Goal: Task Accomplishment & Management: Complete application form

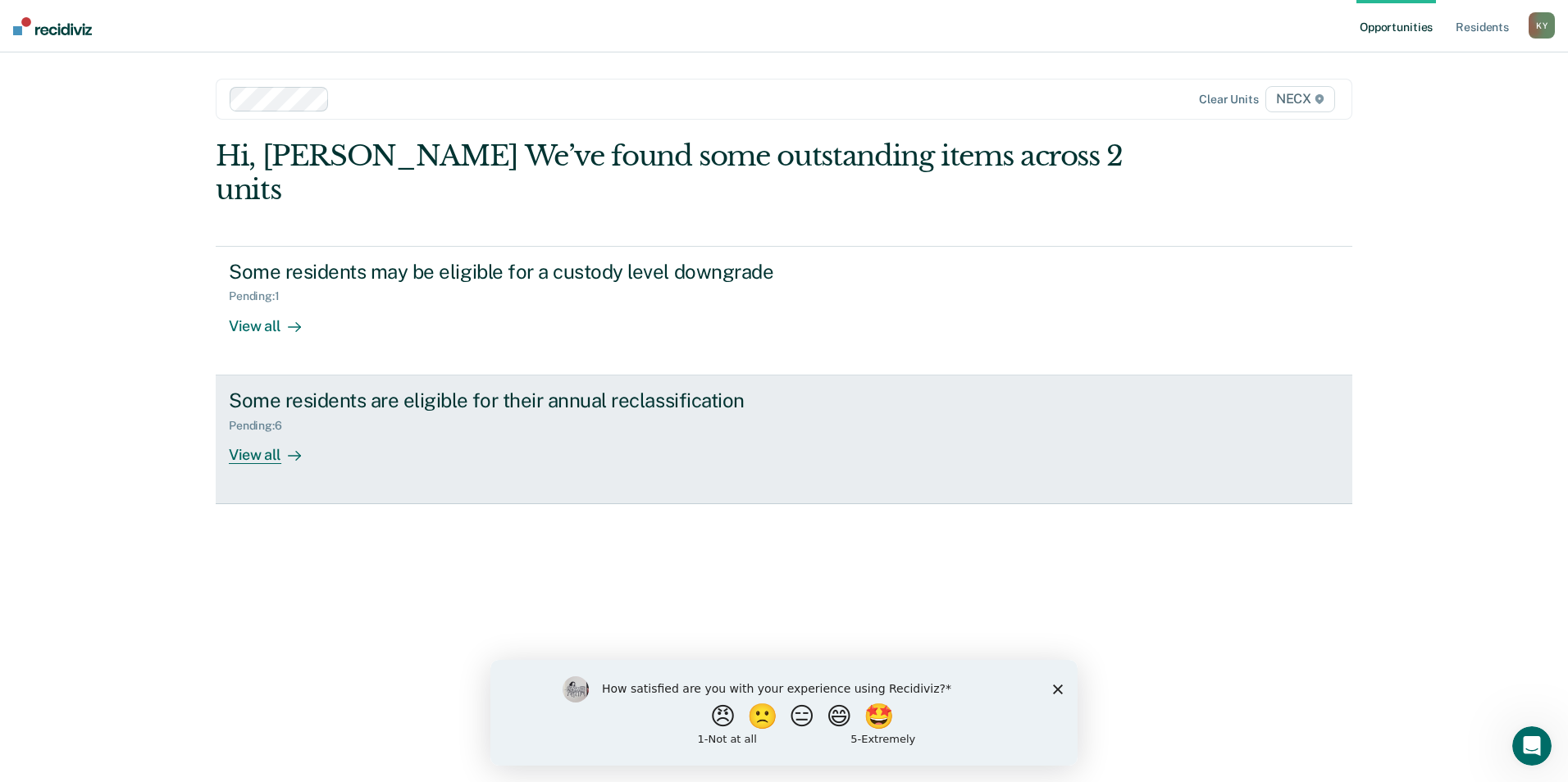
click at [268, 432] on div "View all" at bounding box center [274, 448] width 92 height 32
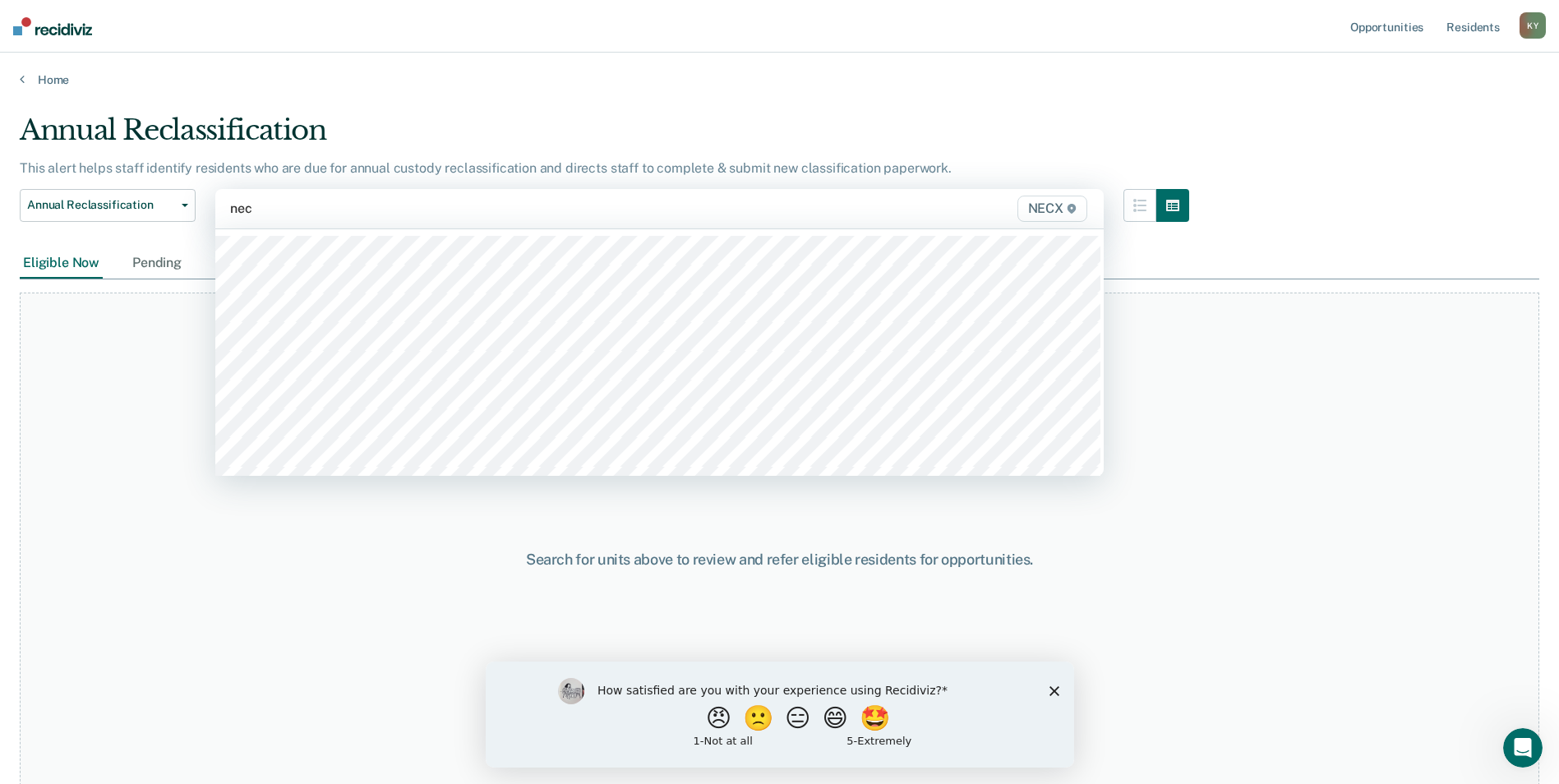
type input "necx"
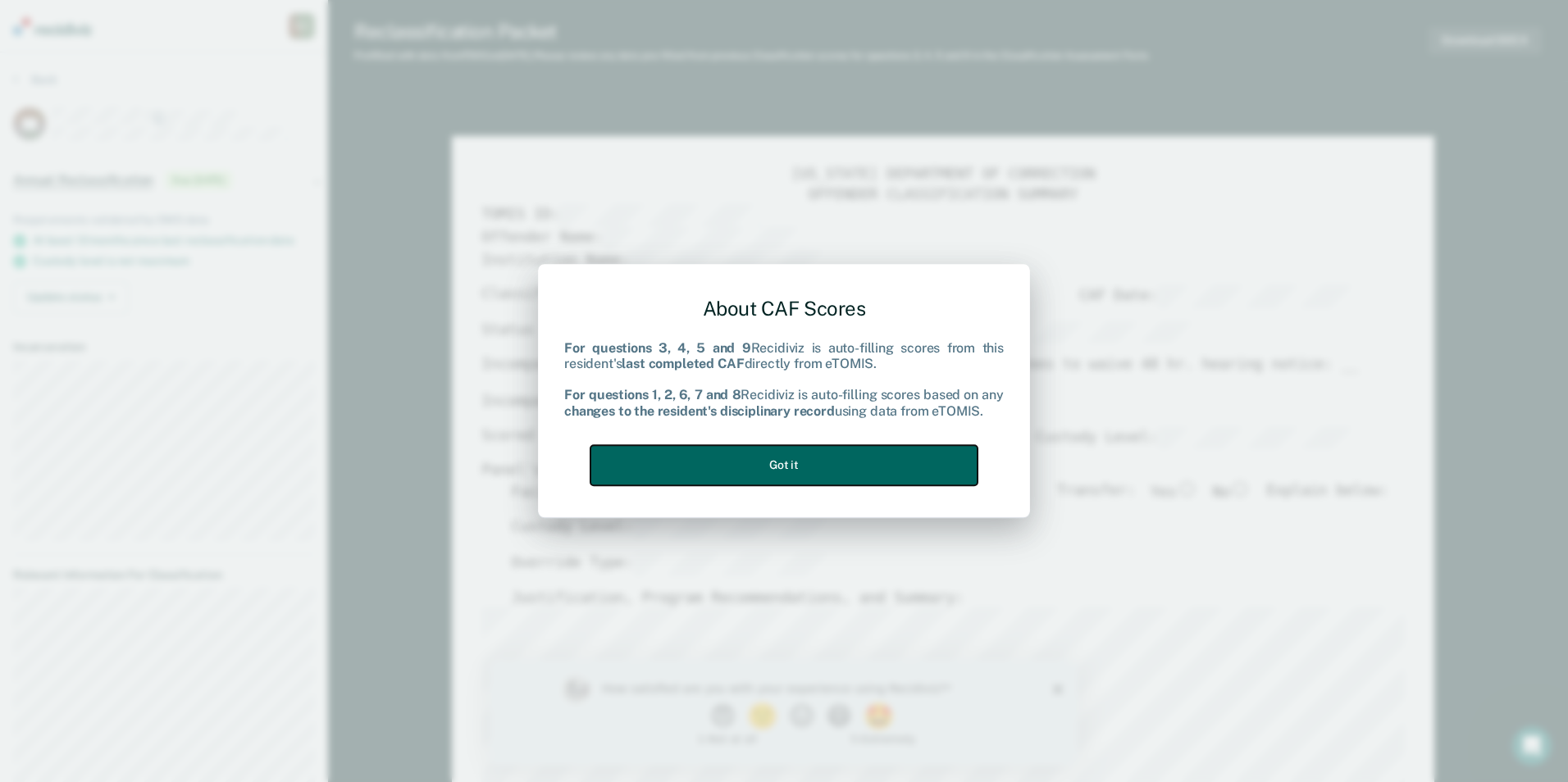
click at [803, 457] on button "Got it" at bounding box center [784, 466] width 387 height 40
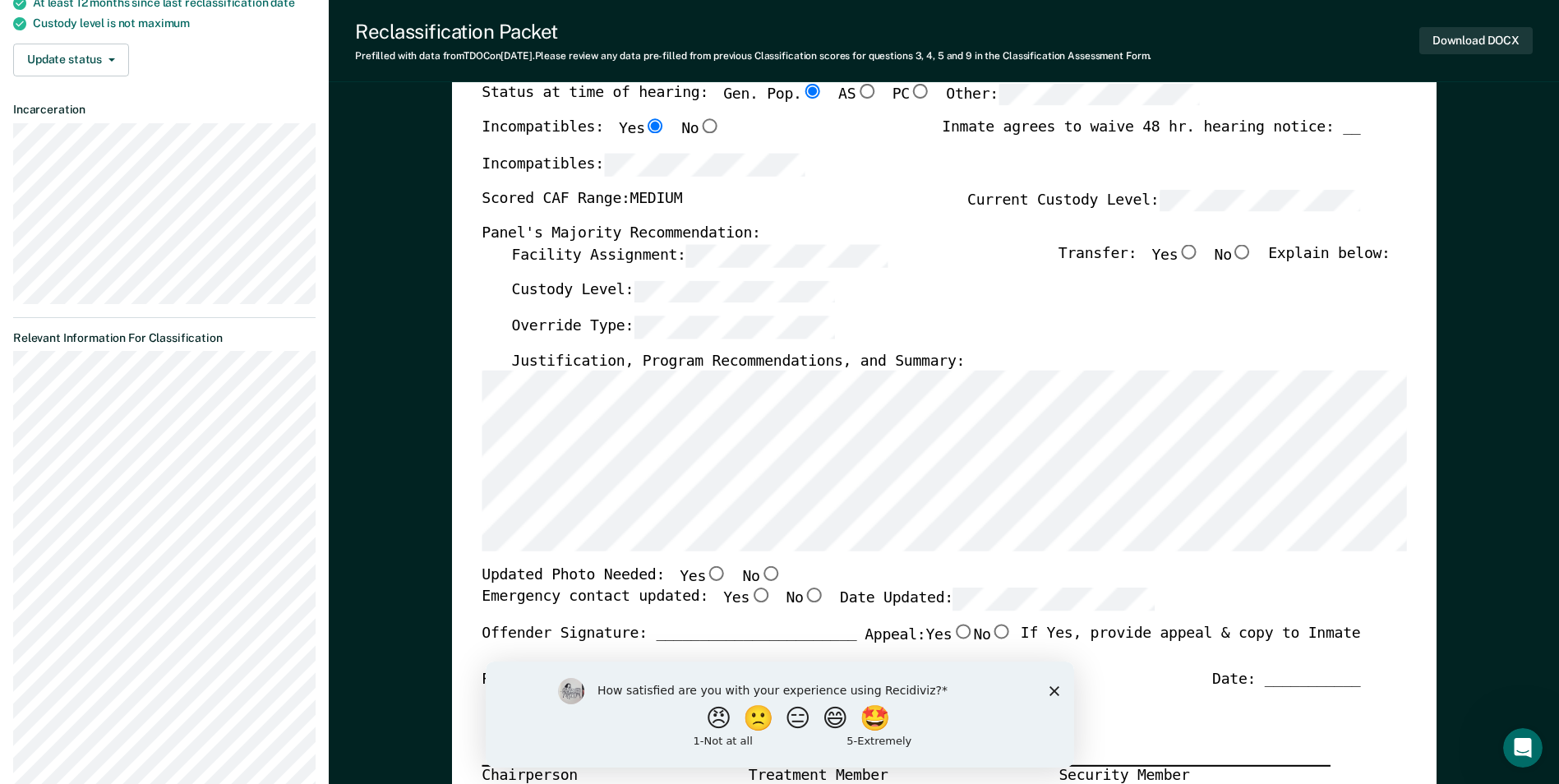
scroll to position [411, 0]
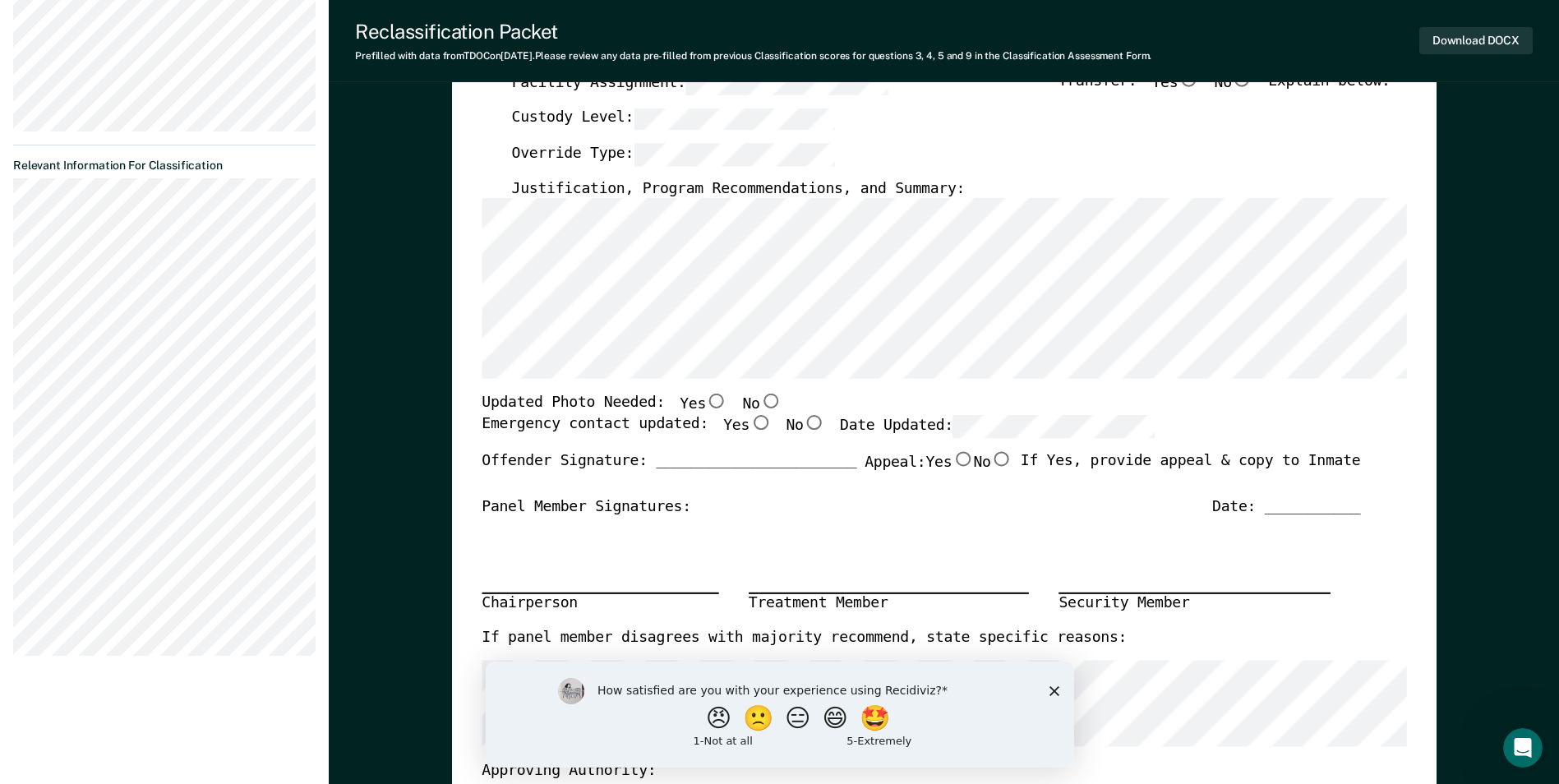
click at [1051, 685] on icon "Close survey" at bounding box center [1054, 690] width 10 height 10
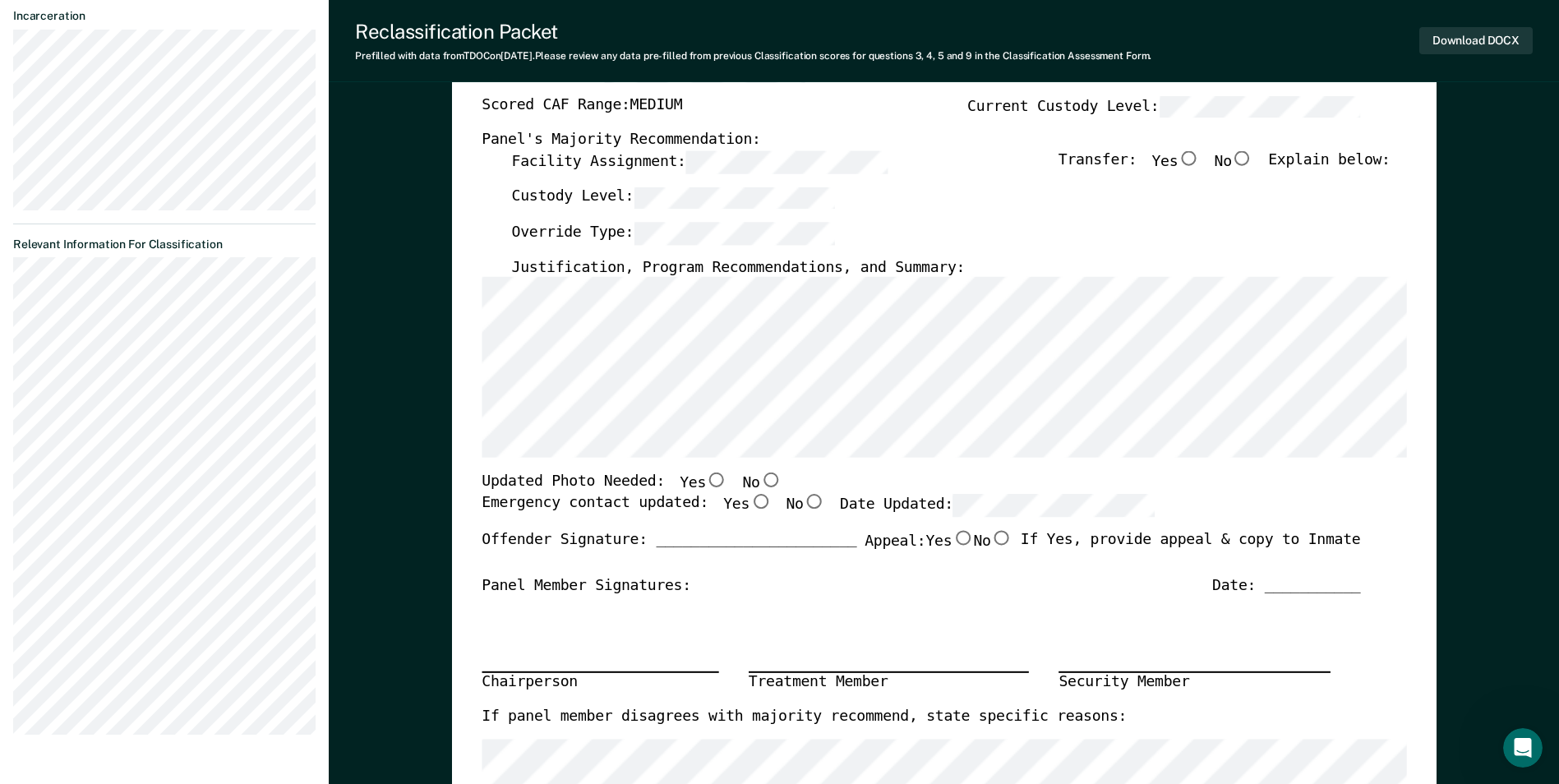
scroll to position [0, 0]
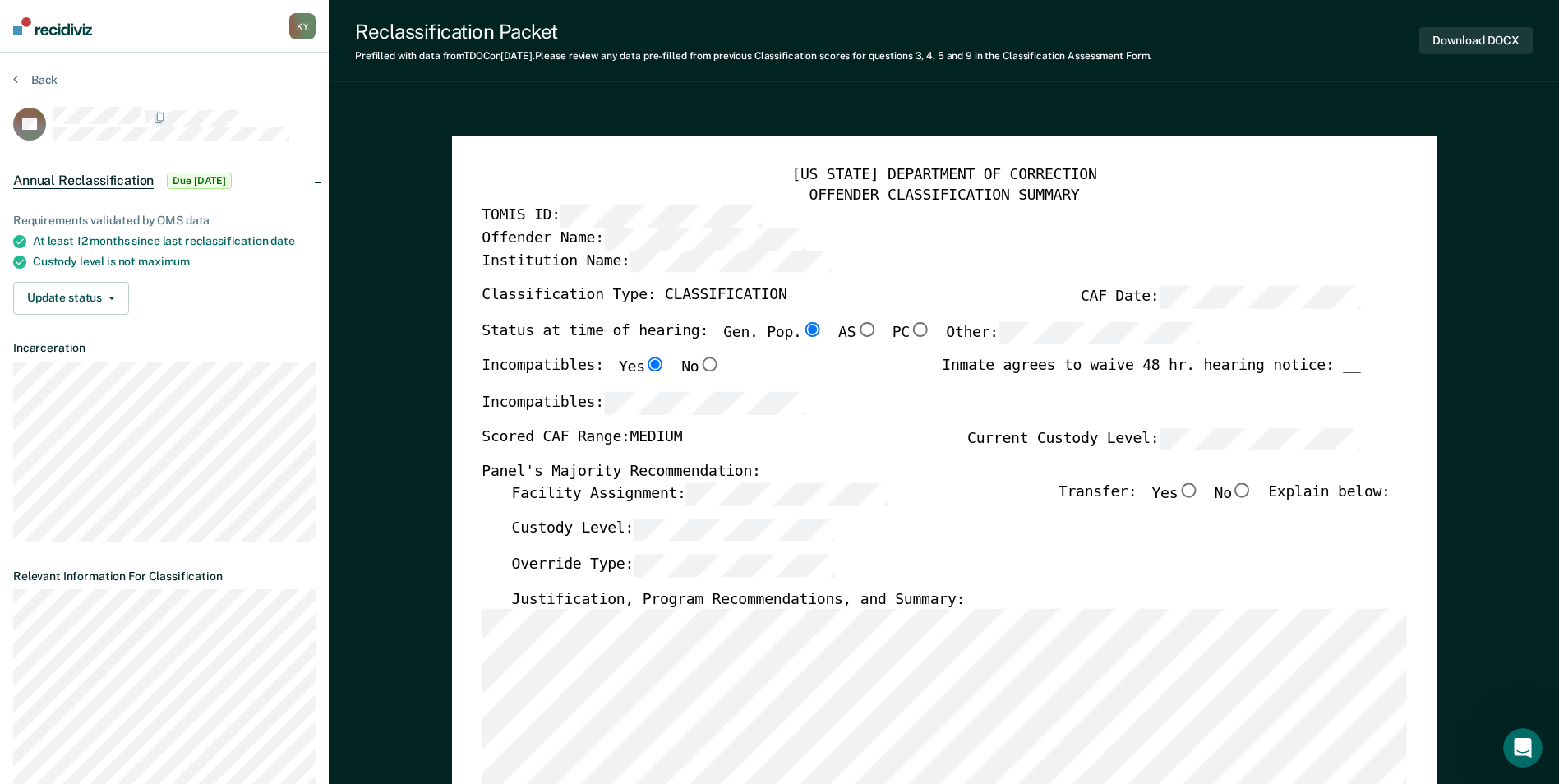
click at [1254, 491] on input "No" at bounding box center [1243, 490] width 21 height 14
type textarea "x"
radio input "true"
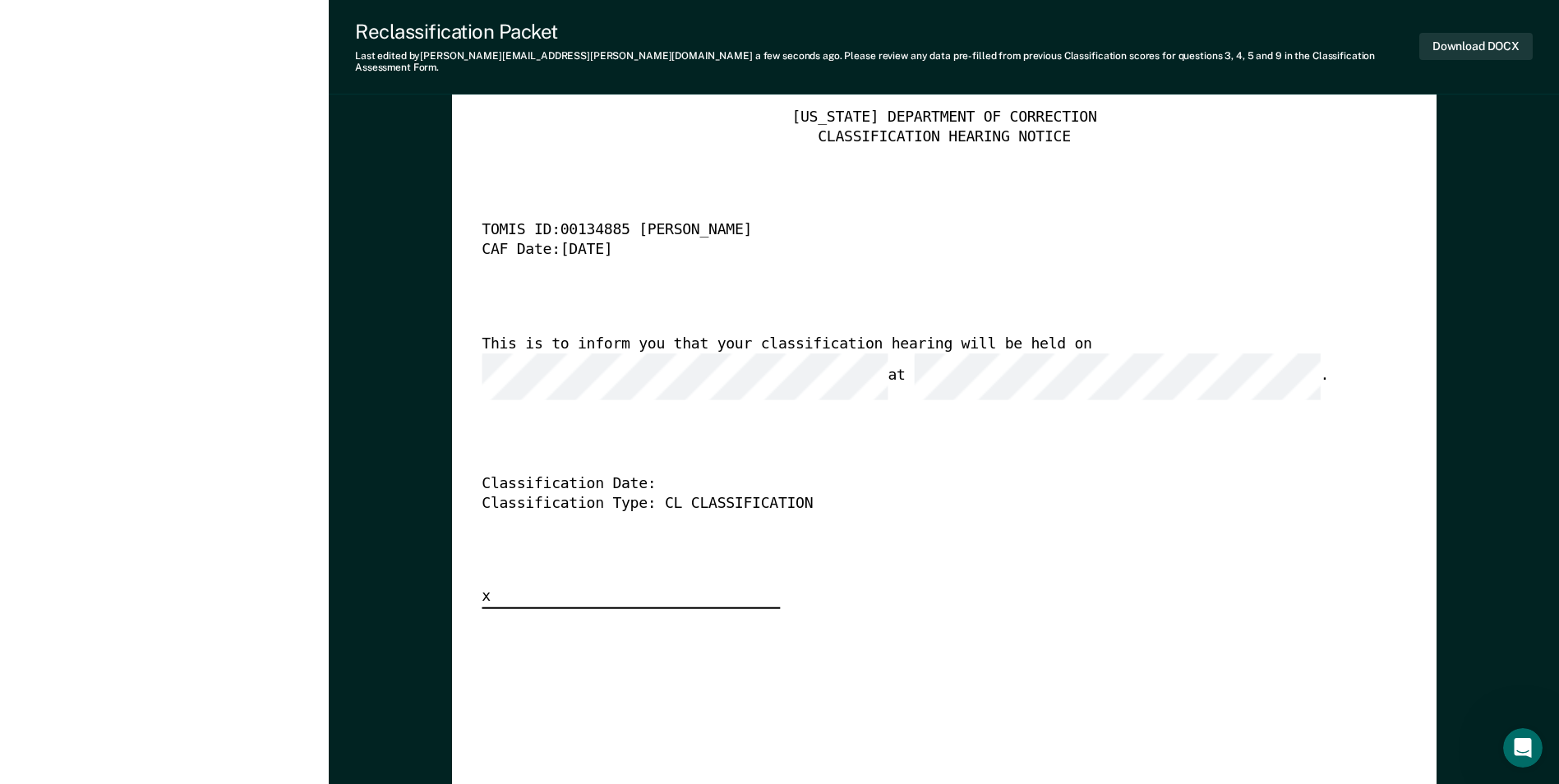
scroll to position [3777, 0]
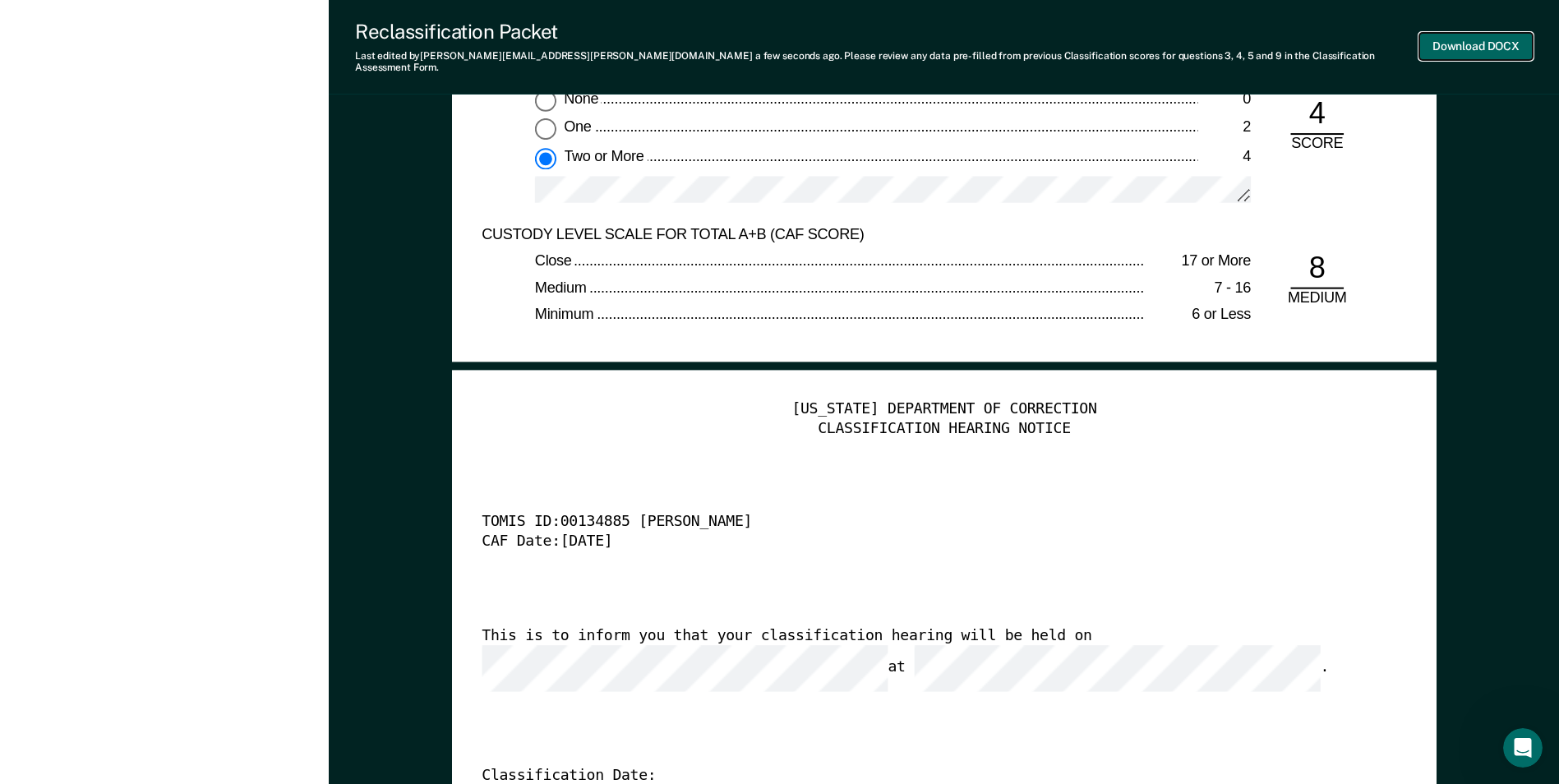
click at [1511, 41] on button "Download DOCX" at bounding box center [1476, 47] width 113 height 27
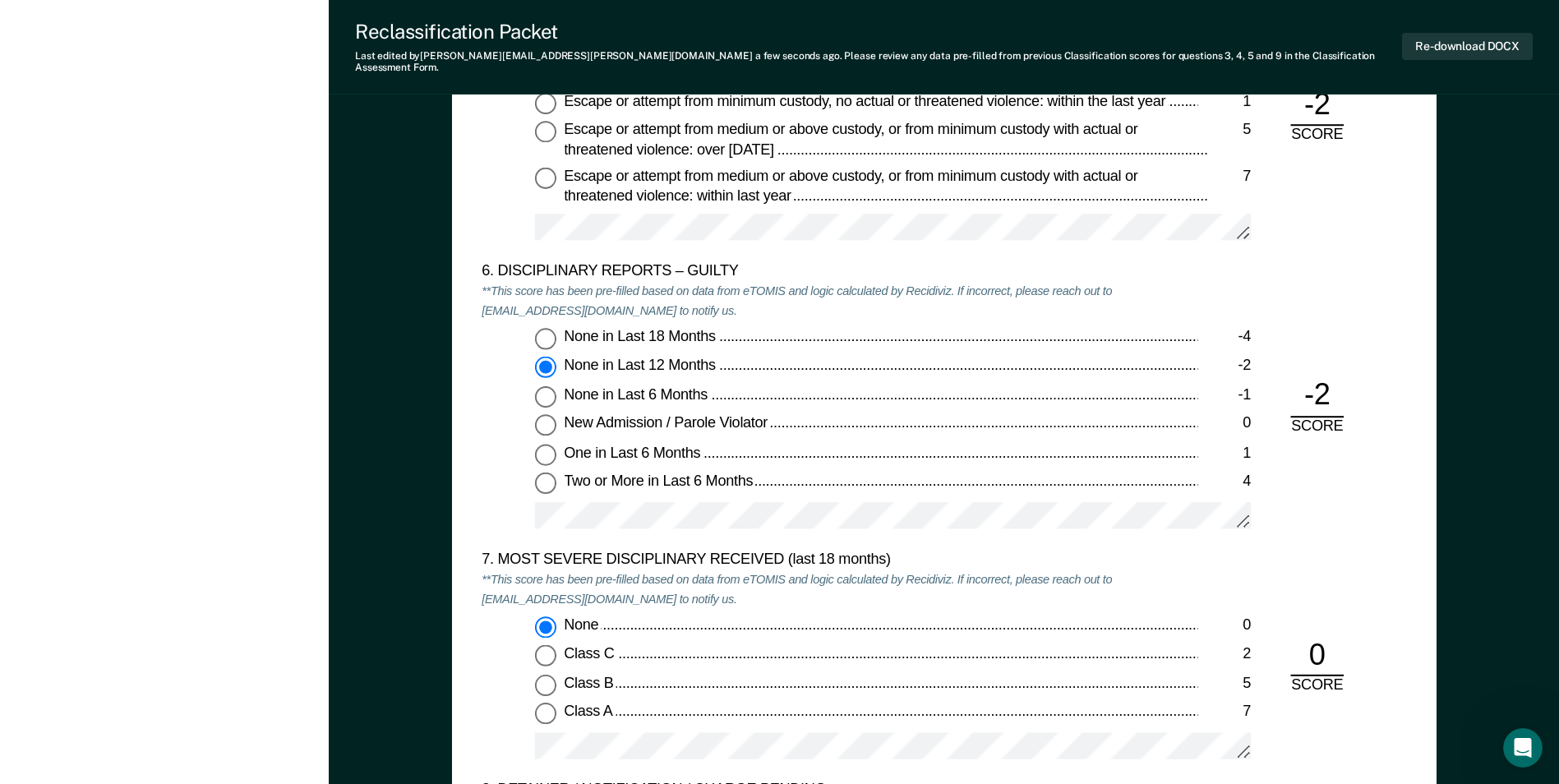
scroll to position [2709, 0]
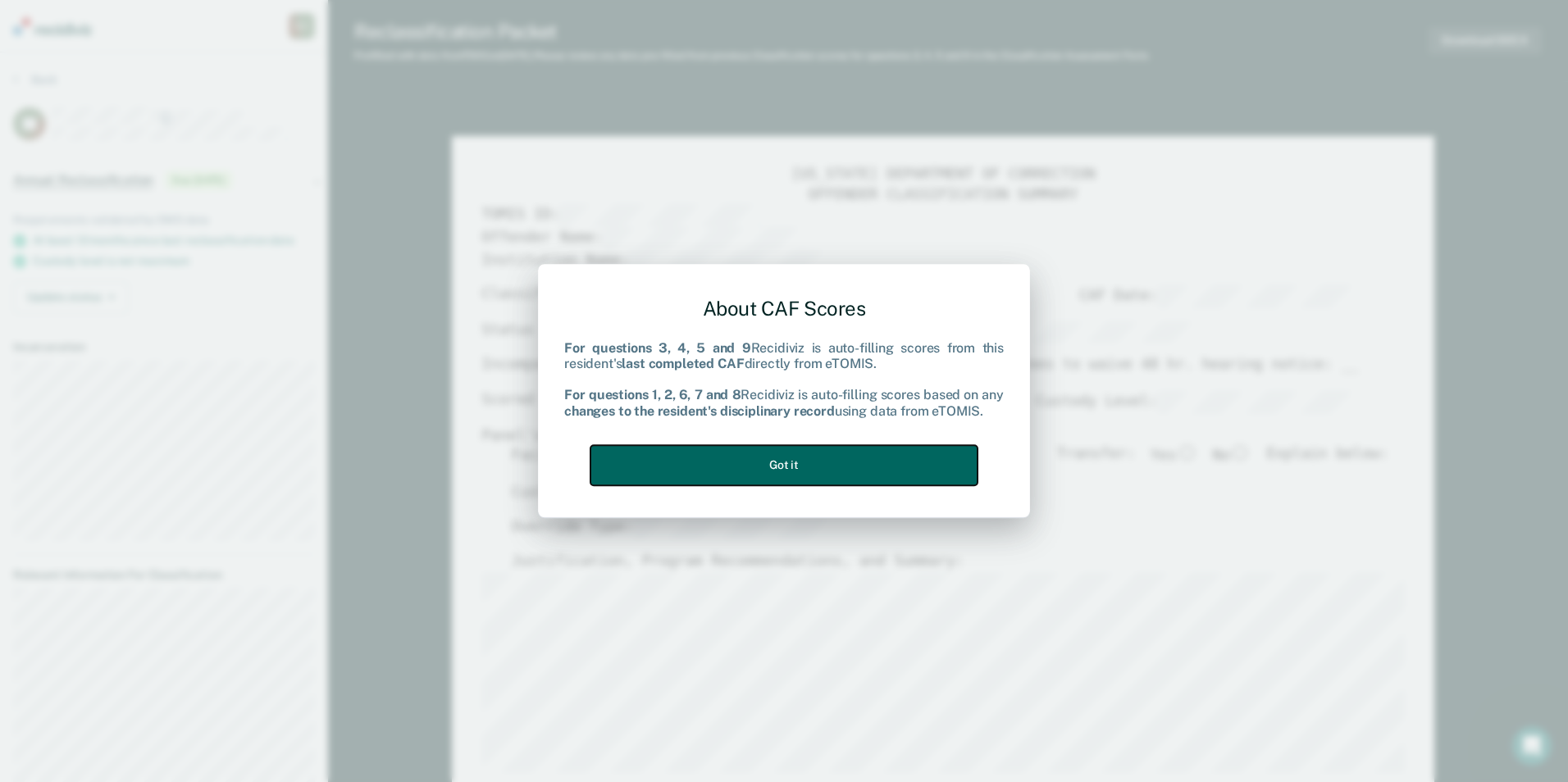
click at [824, 464] on button "Got it" at bounding box center [784, 466] width 387 height 40
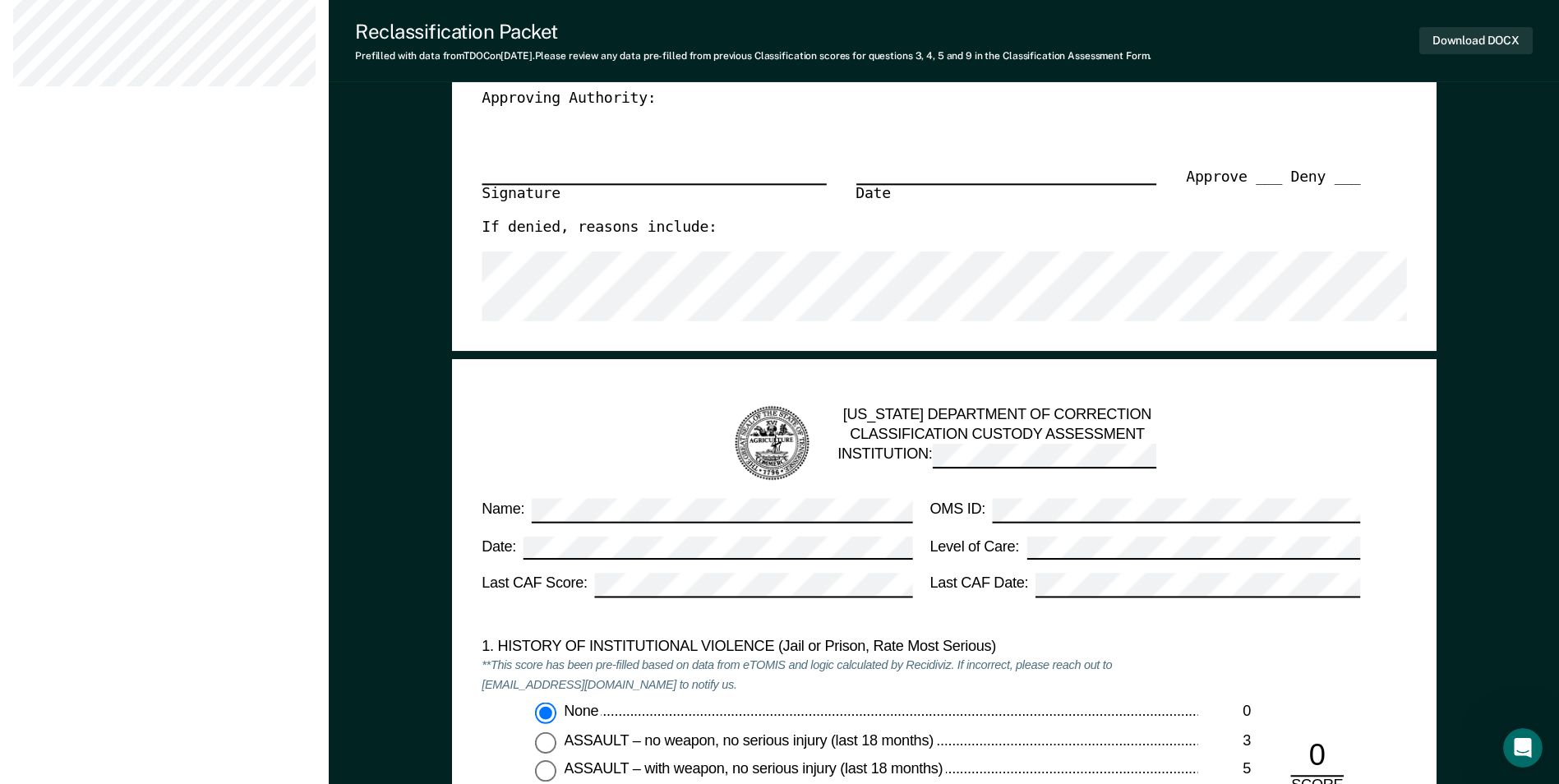
scroll to position [1561, 0]
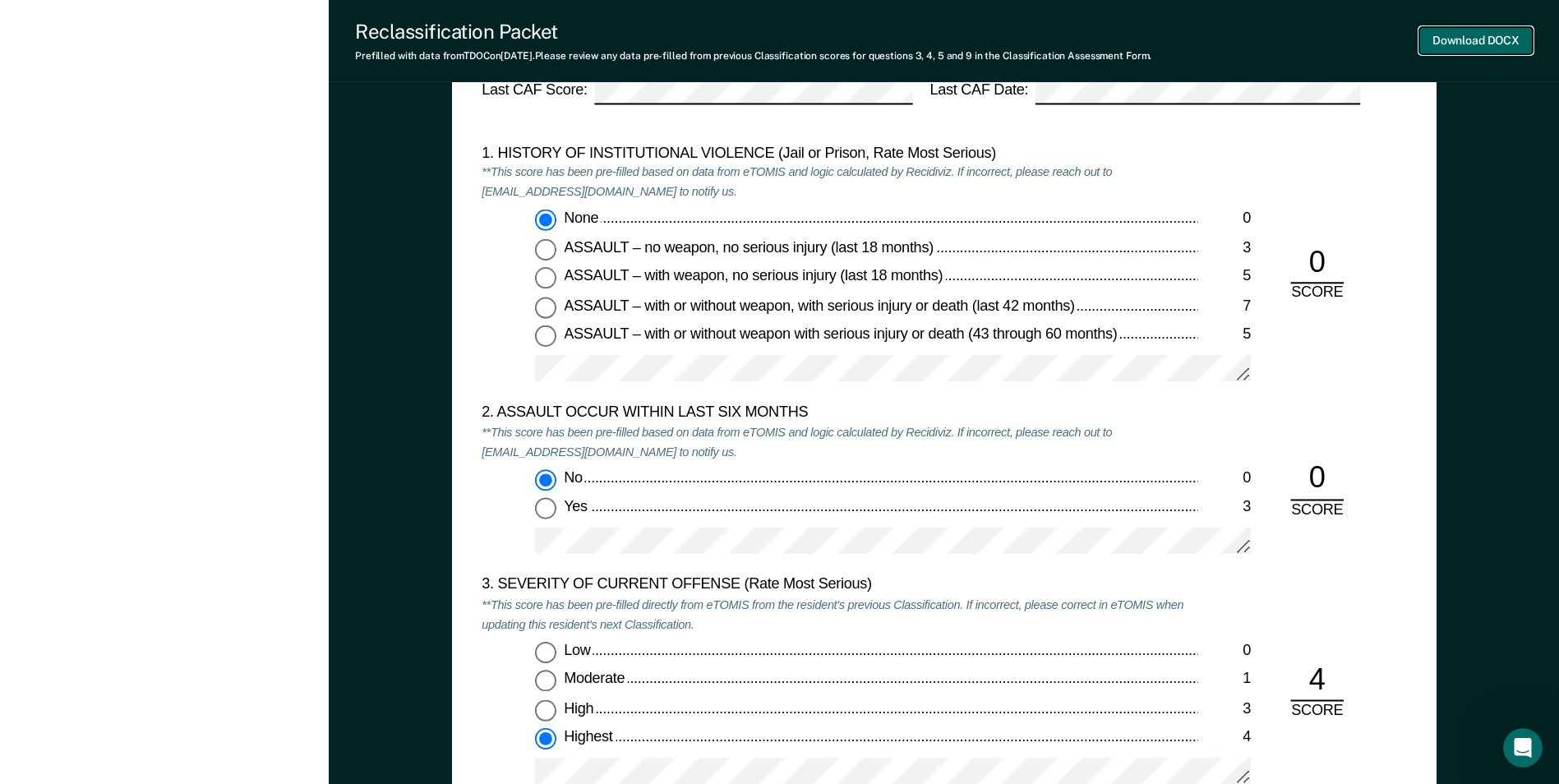
click at [1495, 37] on button "Download DOCX" at bounding box center [1476, 41] width 113 height 27
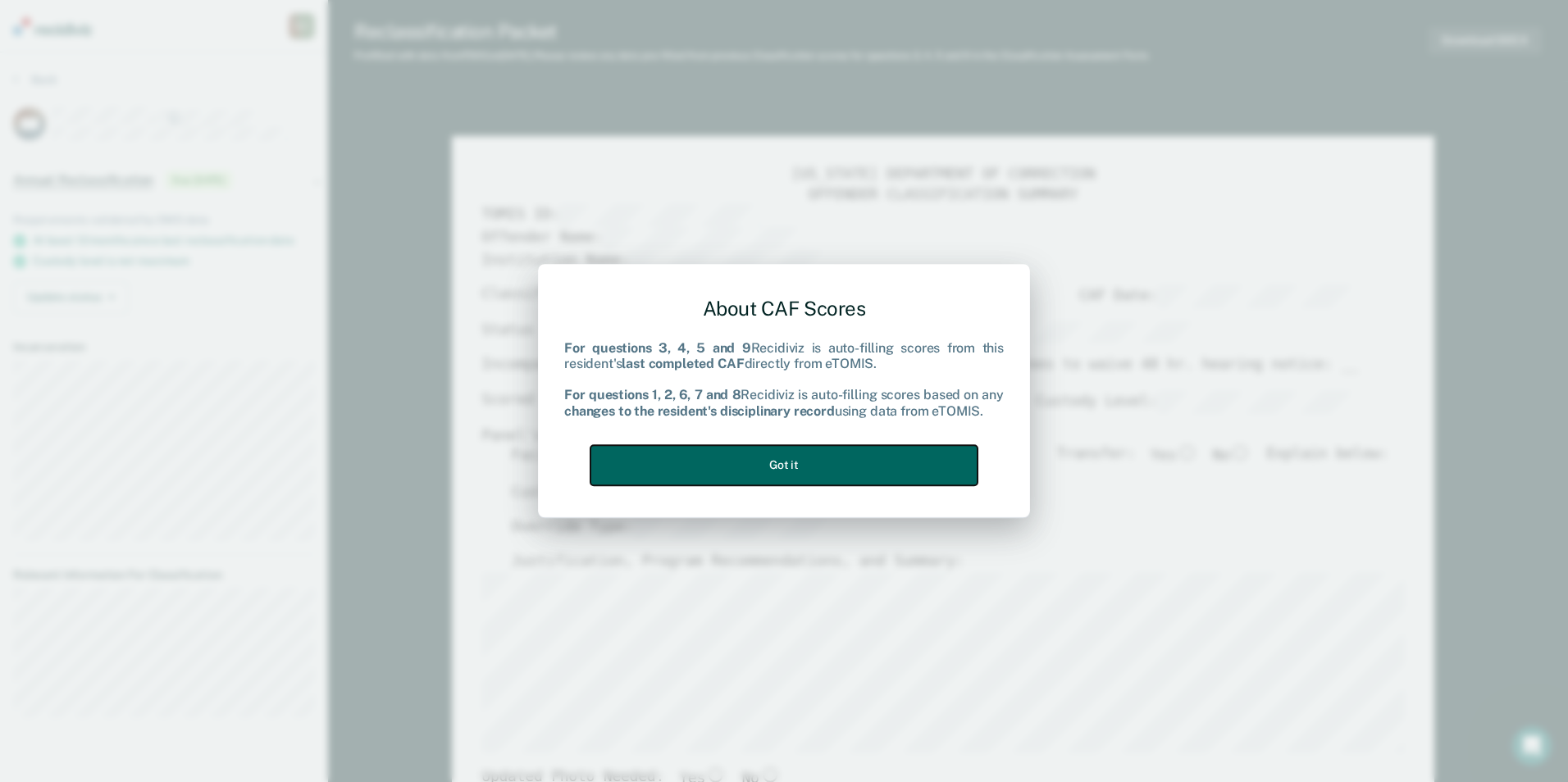
click at [804, 466] on button "Got it" at bounding box center [784, 466] width 387 height 40
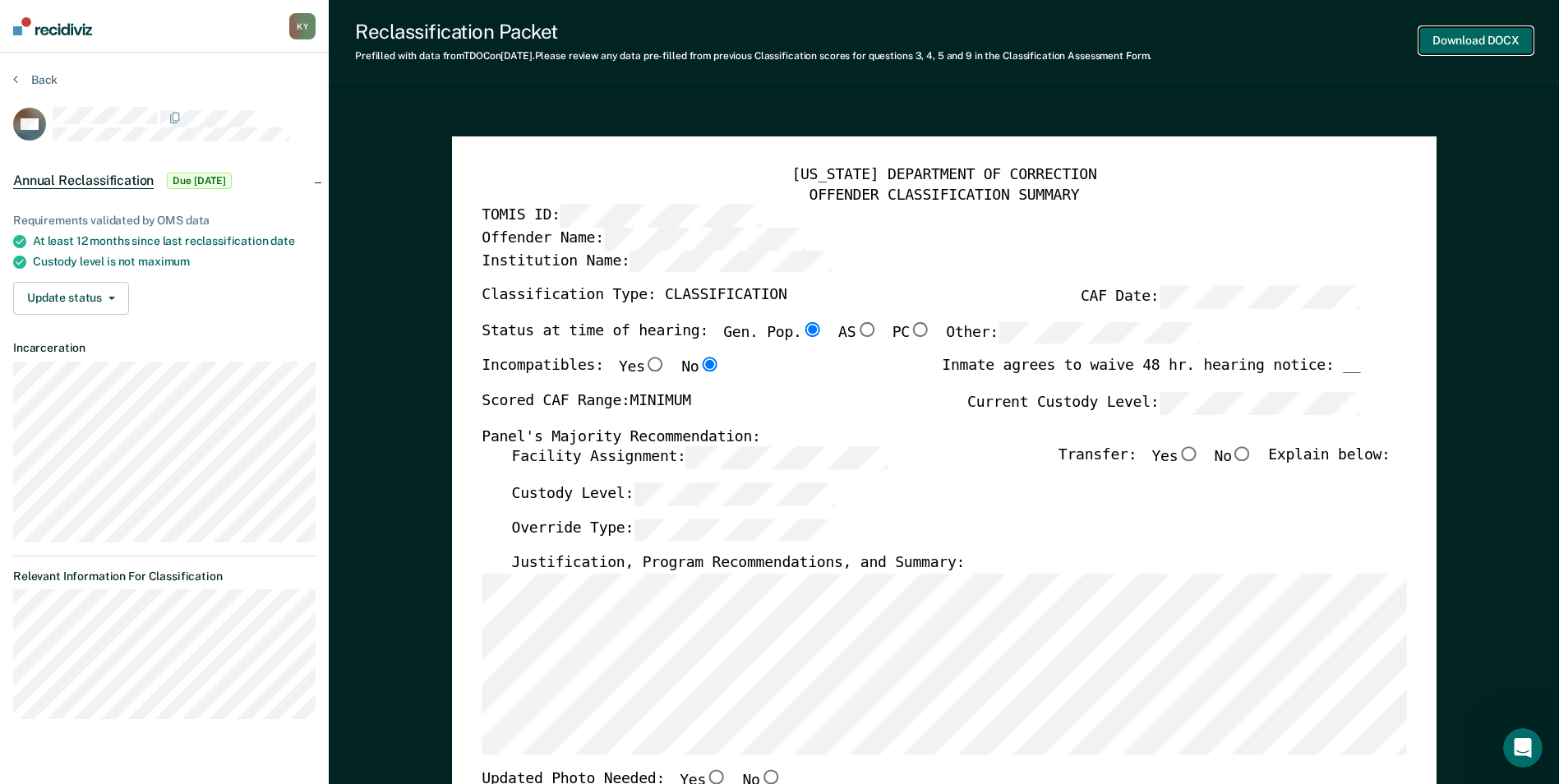
click at [1477, 36] on button "Download DOCX" at bounding box center [1476, 41] width 113 height 27
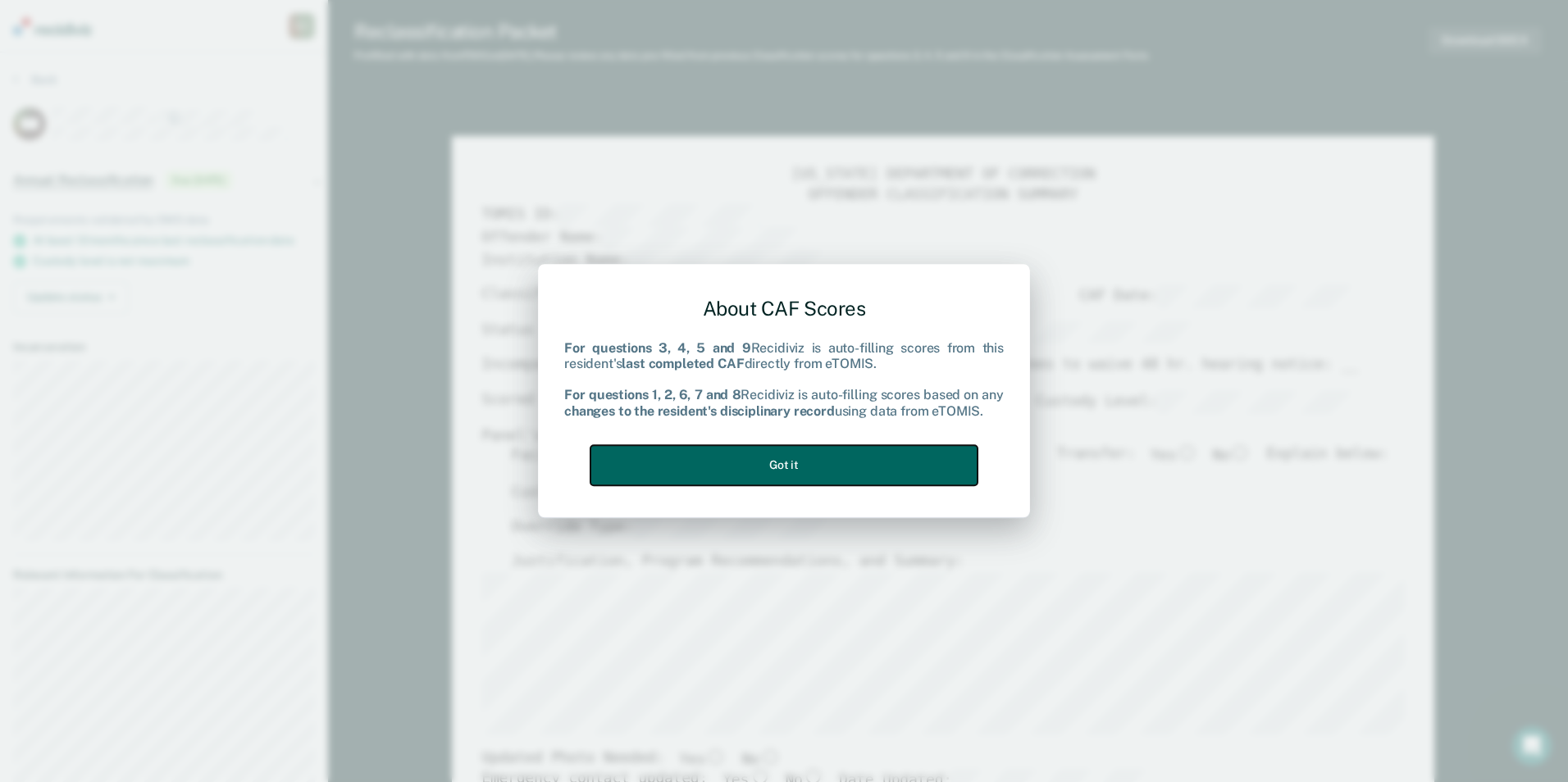
click at [806, 462] on button "Got it" at bounding box center [784, 466] width 387 height 40
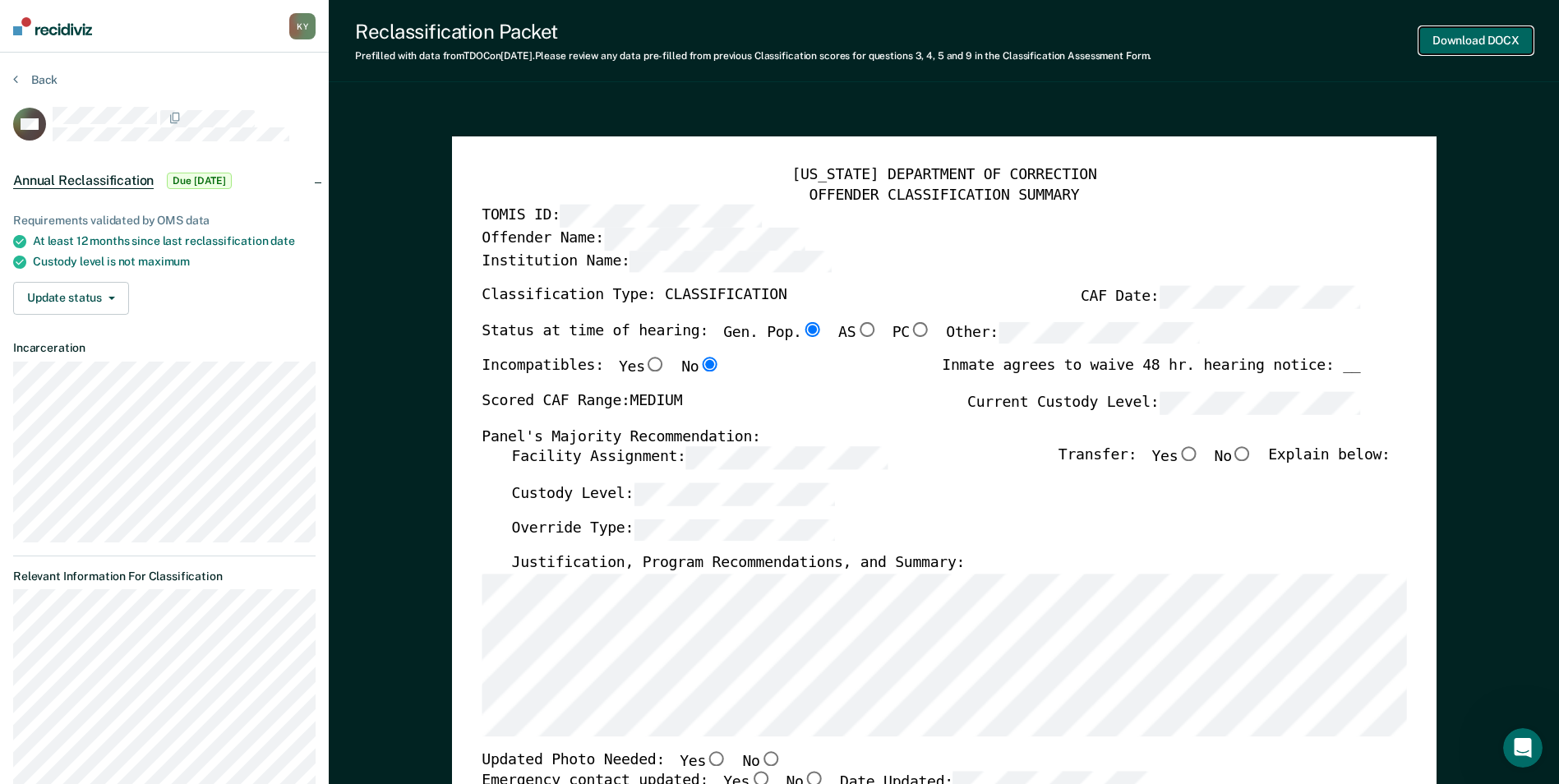
click at [1488, 36] on button "Download DOCX" at bounding box center [1476, 41] width 113 height 27
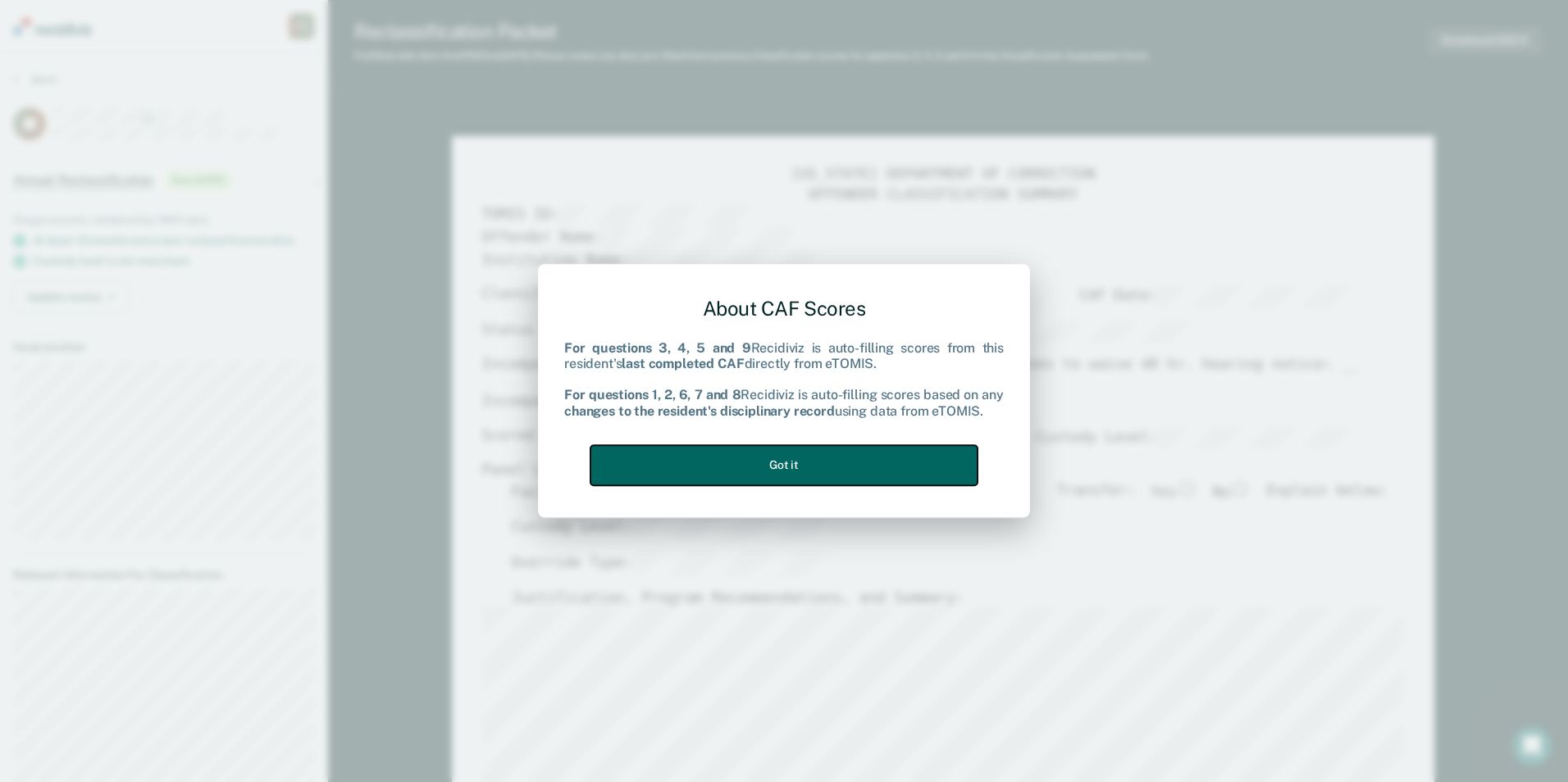
click at [792, 461] on button "Got it" at bounding box center [784, 466] width 387 height 40
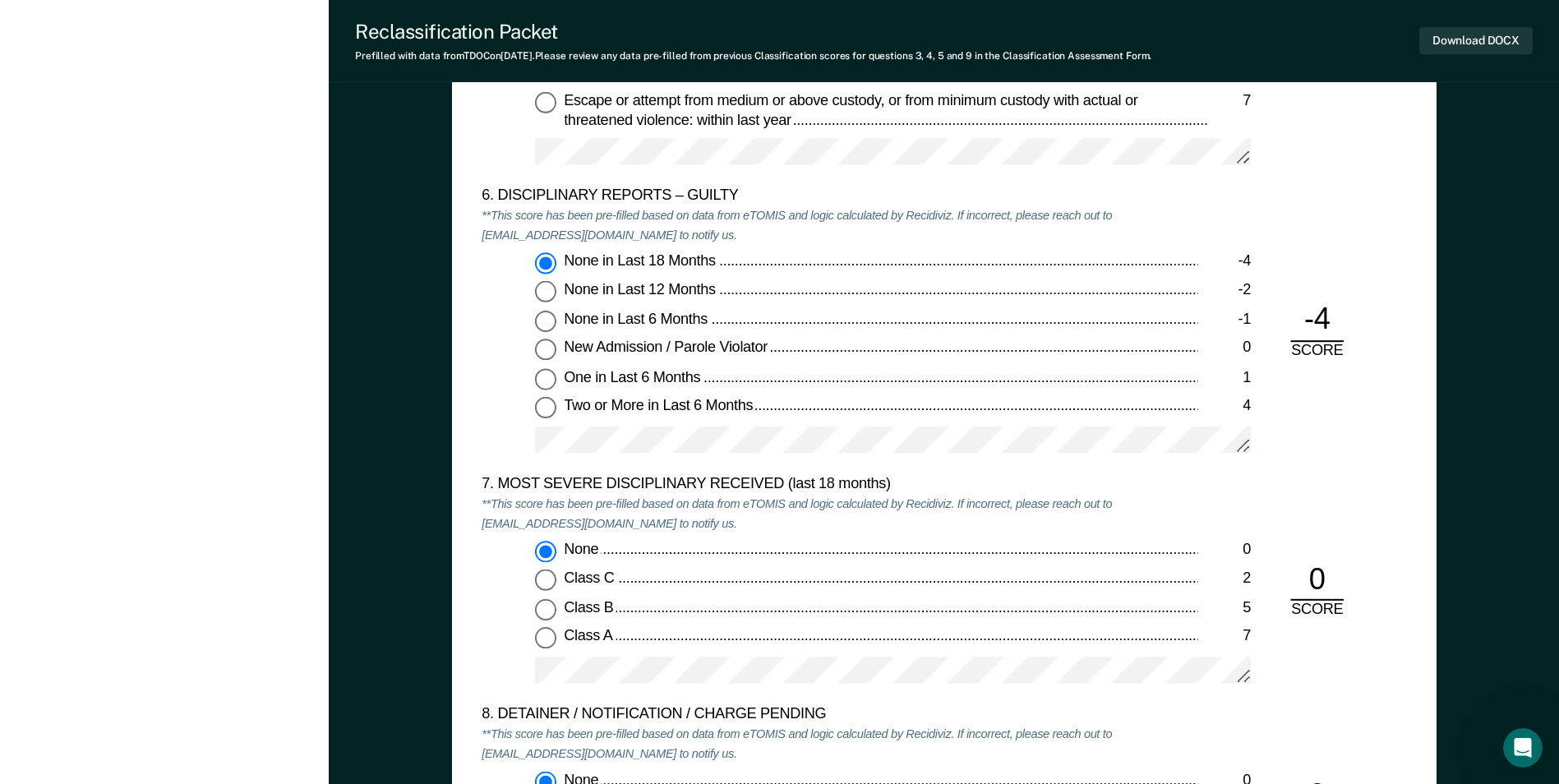
scroll to position [2629, 0]
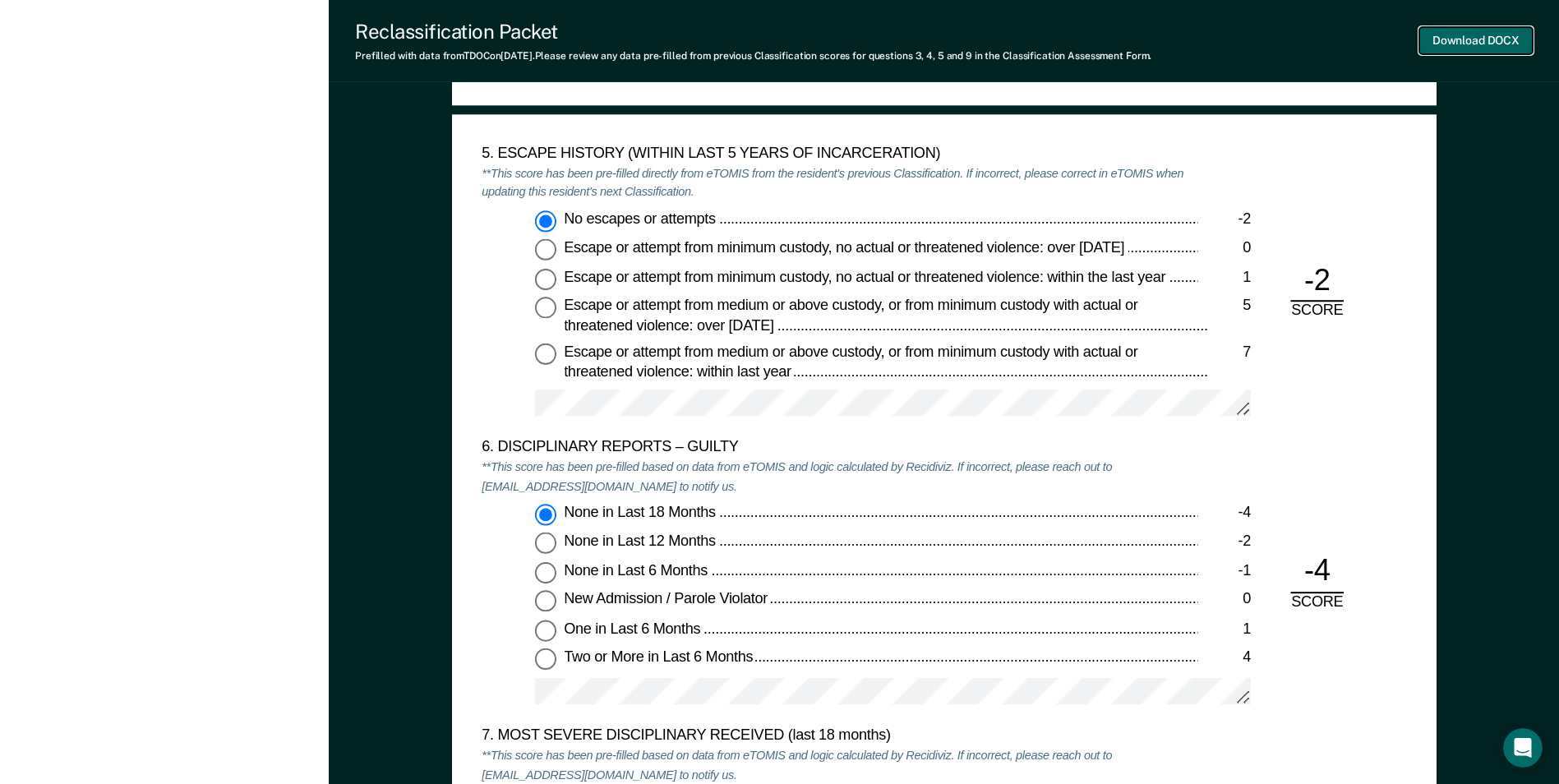
click at [1475, 41] on button "Download DOCX" at bounding box center [1476, 41] width 113 height 27
type textarea "x"
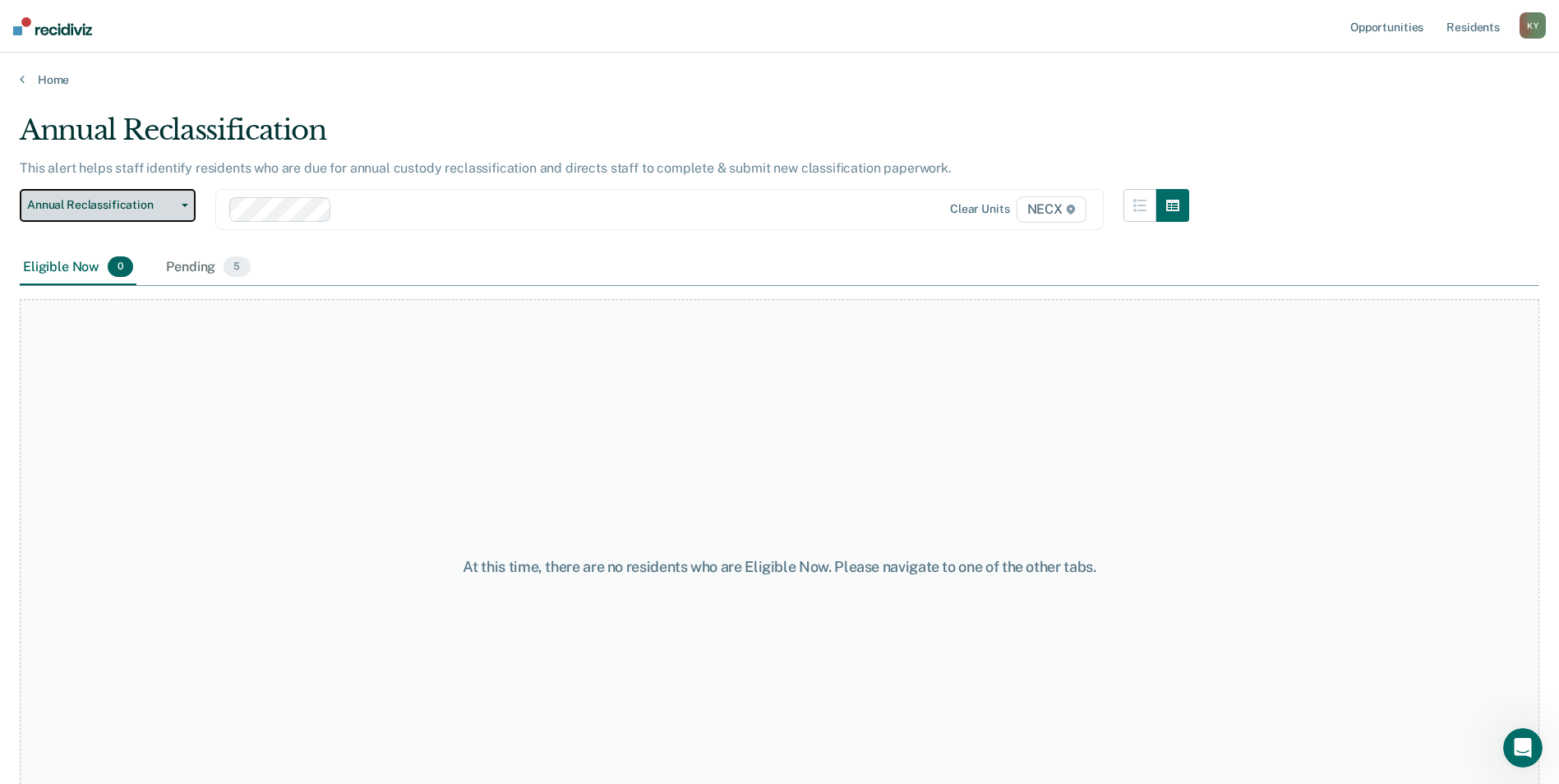
click at [186, 204] on icon "button" at bounding box center [185, 206] width 7 height 3
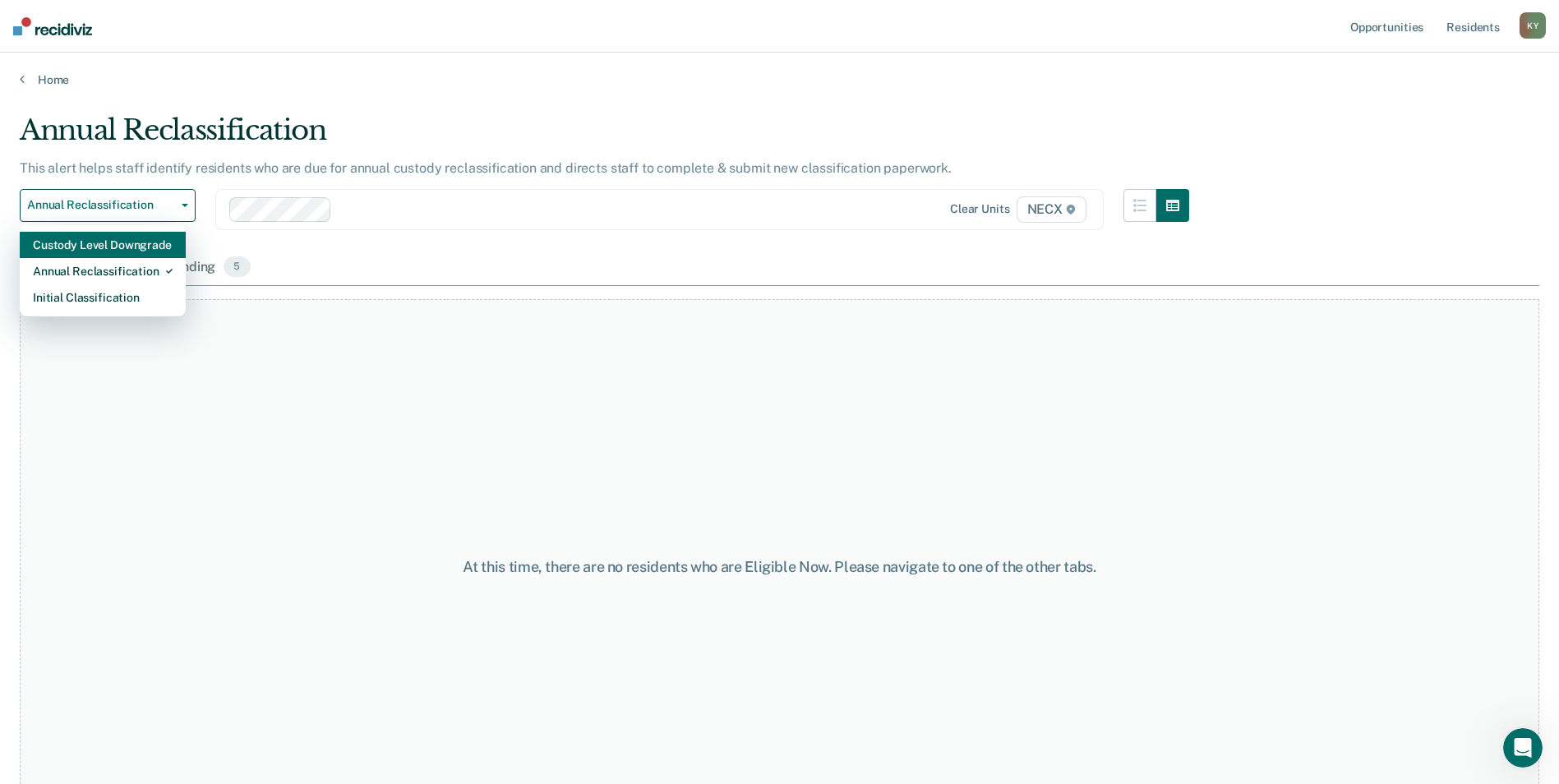
click at [155, 241] on div "Custody Level Downgrade" at bounding box center [102, 244] width 140 height 26
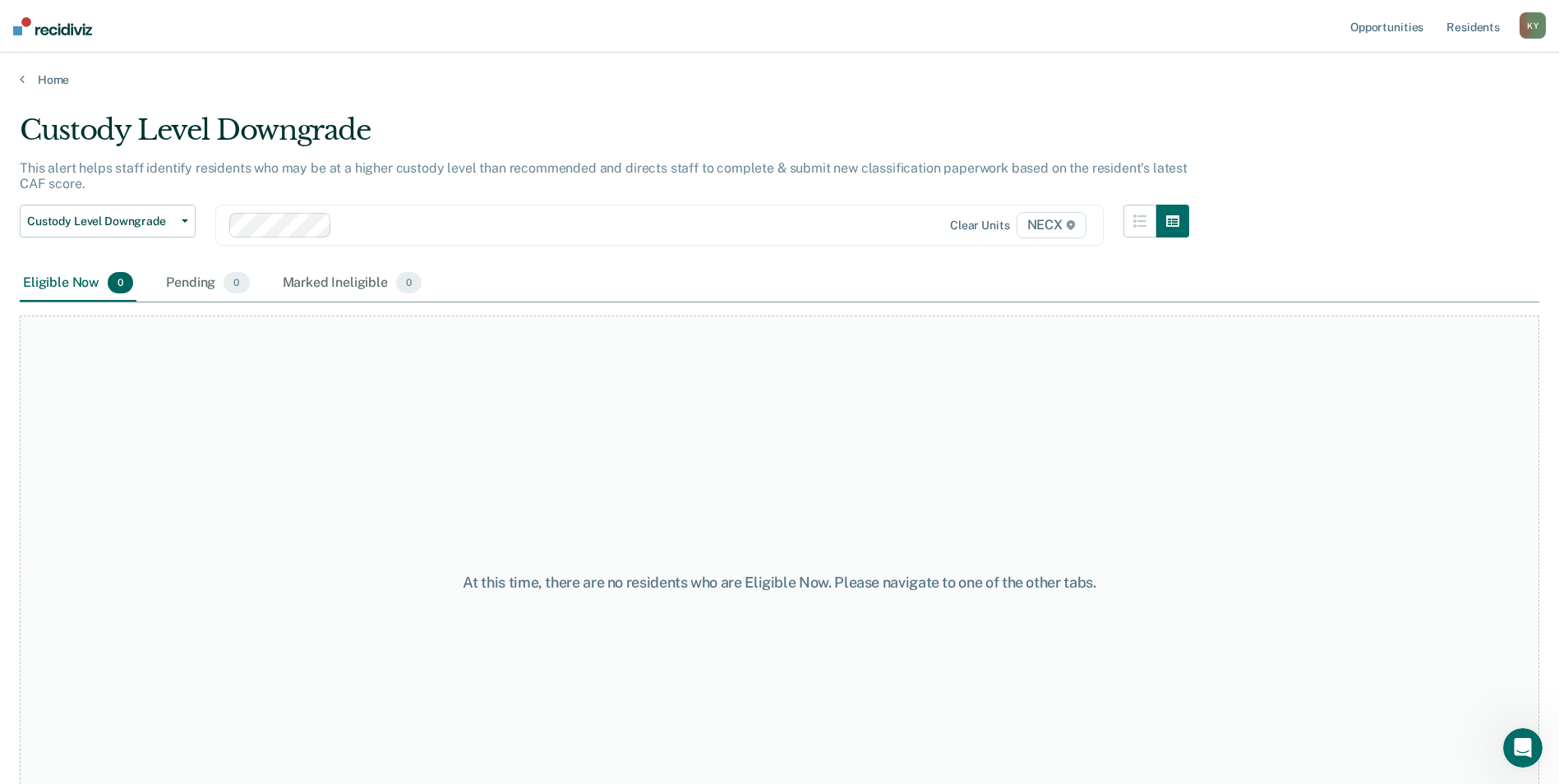
click at [85, 280] on div "Eligible Now 0" at bounding box center [78, 283] width 117 height 36
click at [551, 228] on div at bounding box center [584, 225] width 491 height 19
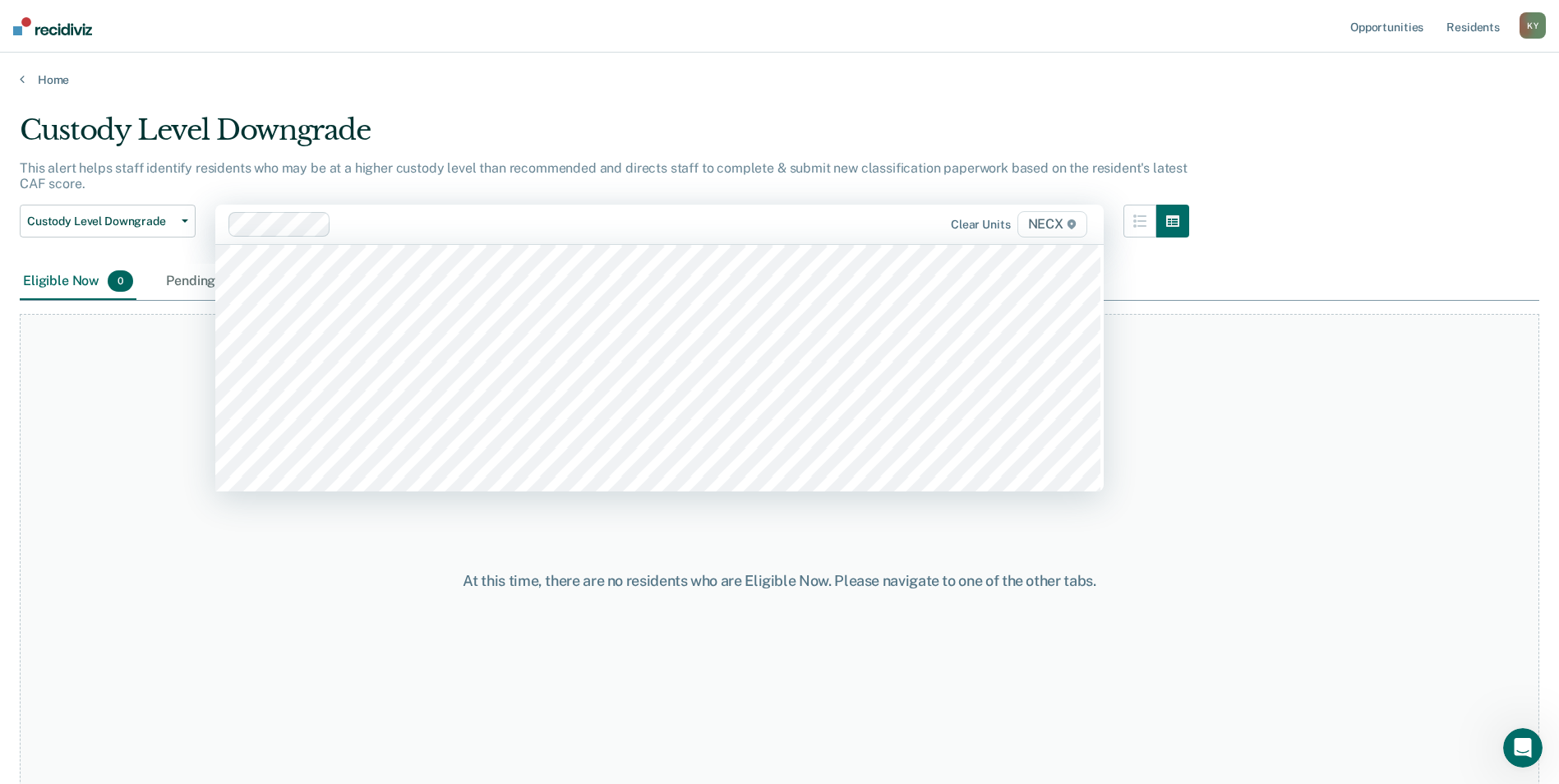
scroll to position [5178, 0]
click at [1339, 456] on div "At this time, there are no residents who are Eligible Now. Please navigate to o…" at bounding box center [779, 581] width 1520 height 535
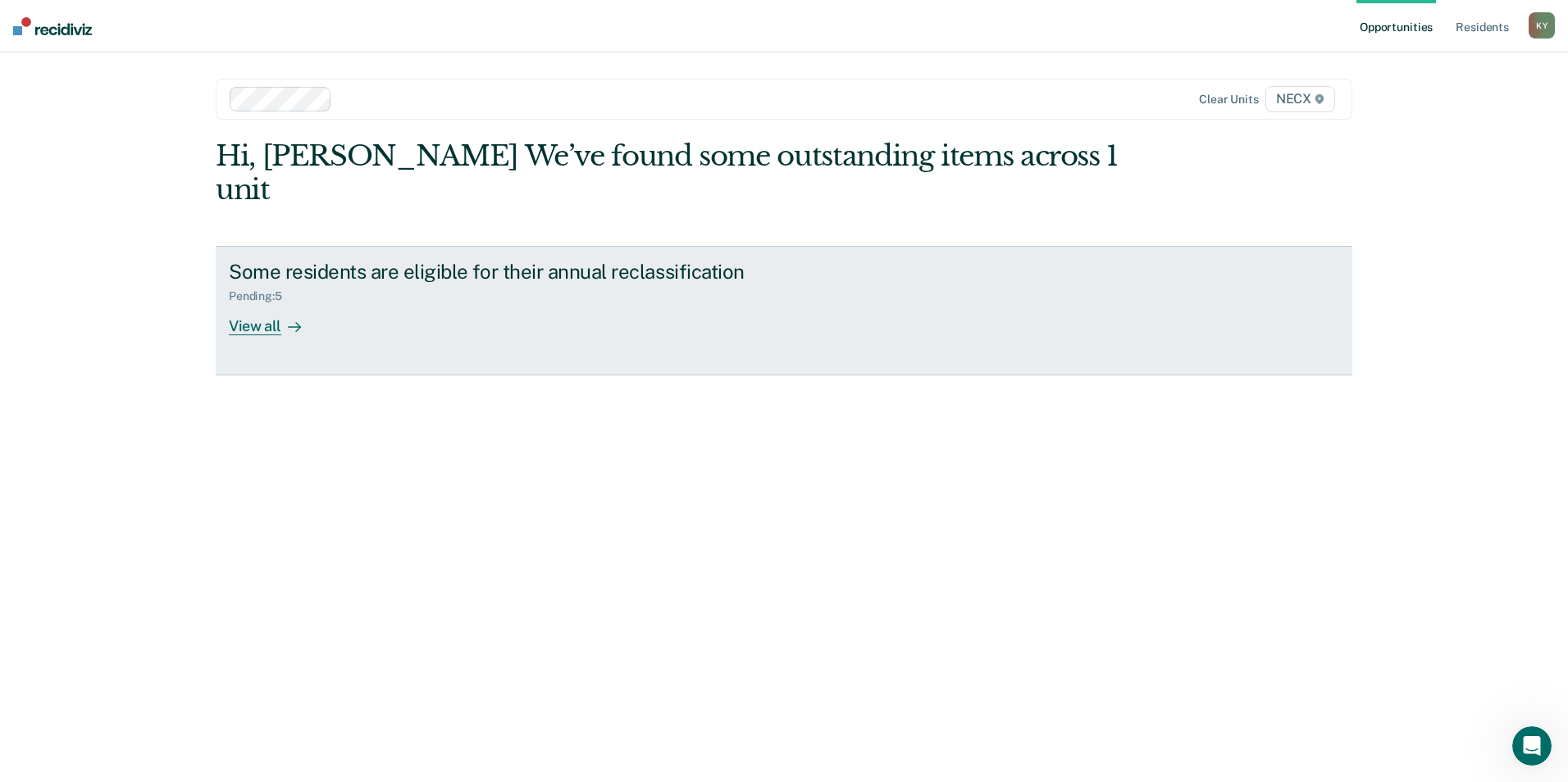
click at [269, 304] on div "View all" at bounding box center [274, 320] width 92 height 32
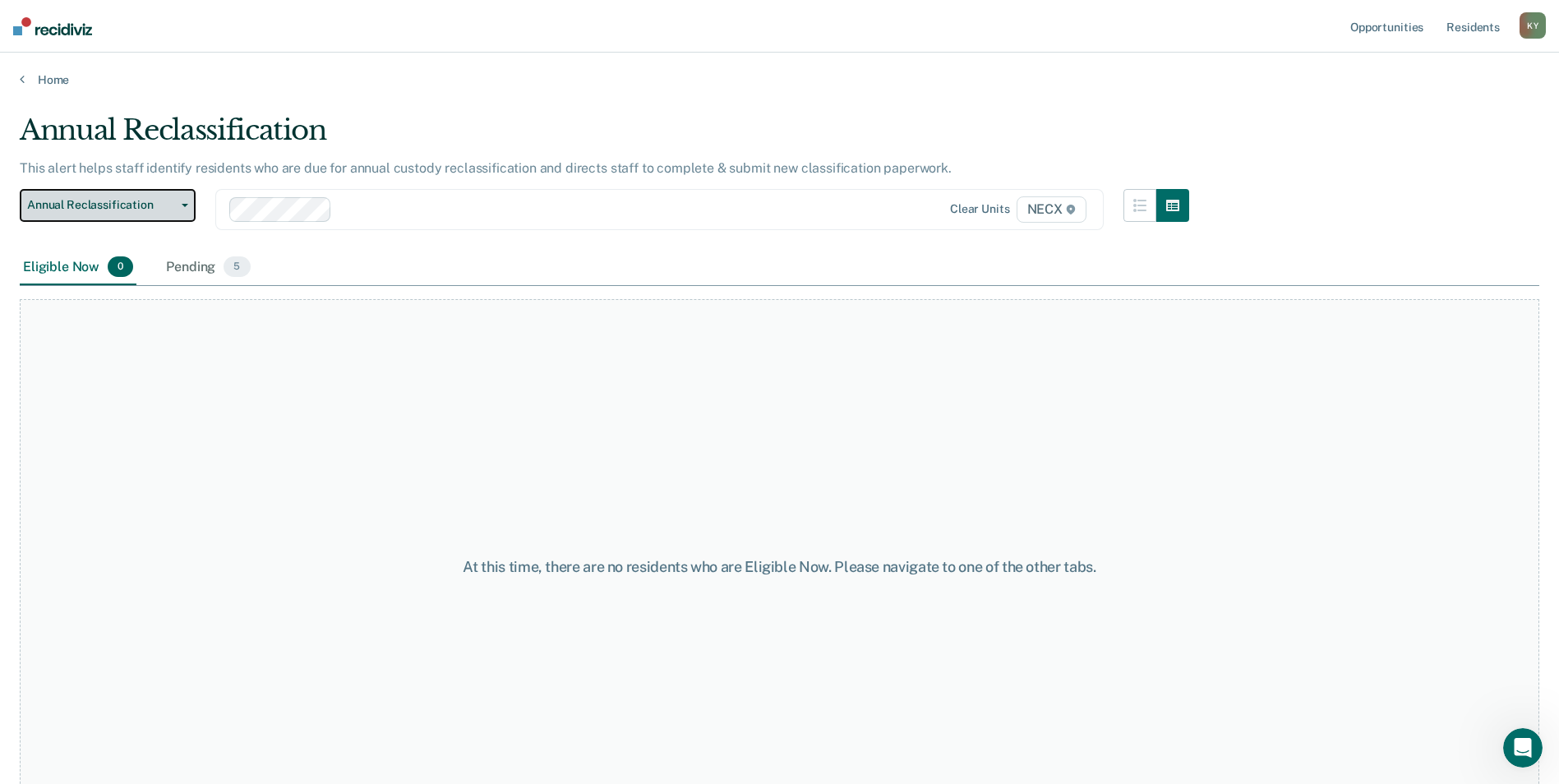
click at [187, 204] on icon "button" at bounding box center [185, 206] width 7 height 3
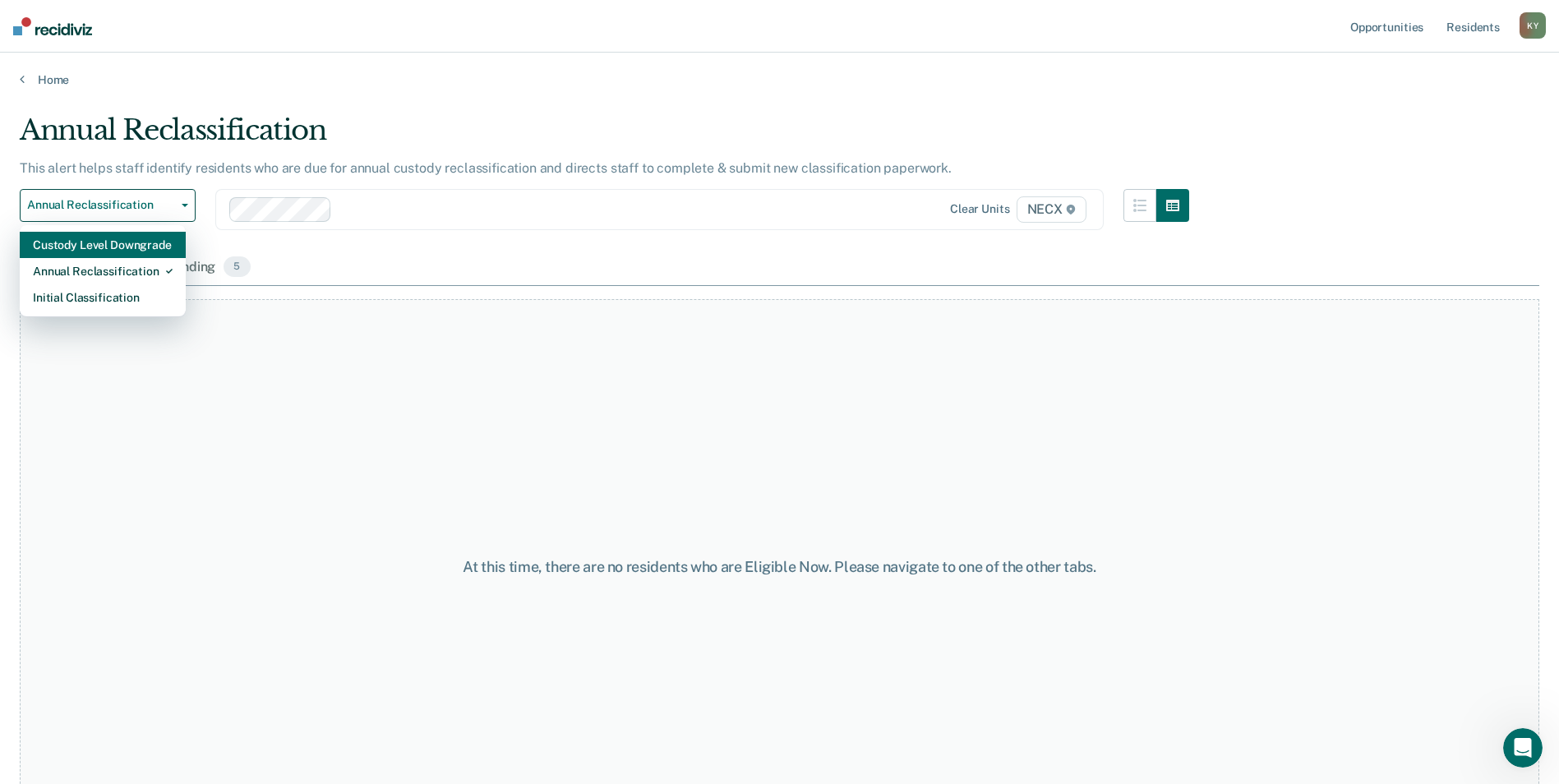
click at [138, 242] on div "Custody Level Downgrade" at bounding box center [102, 244] width 140 height 26
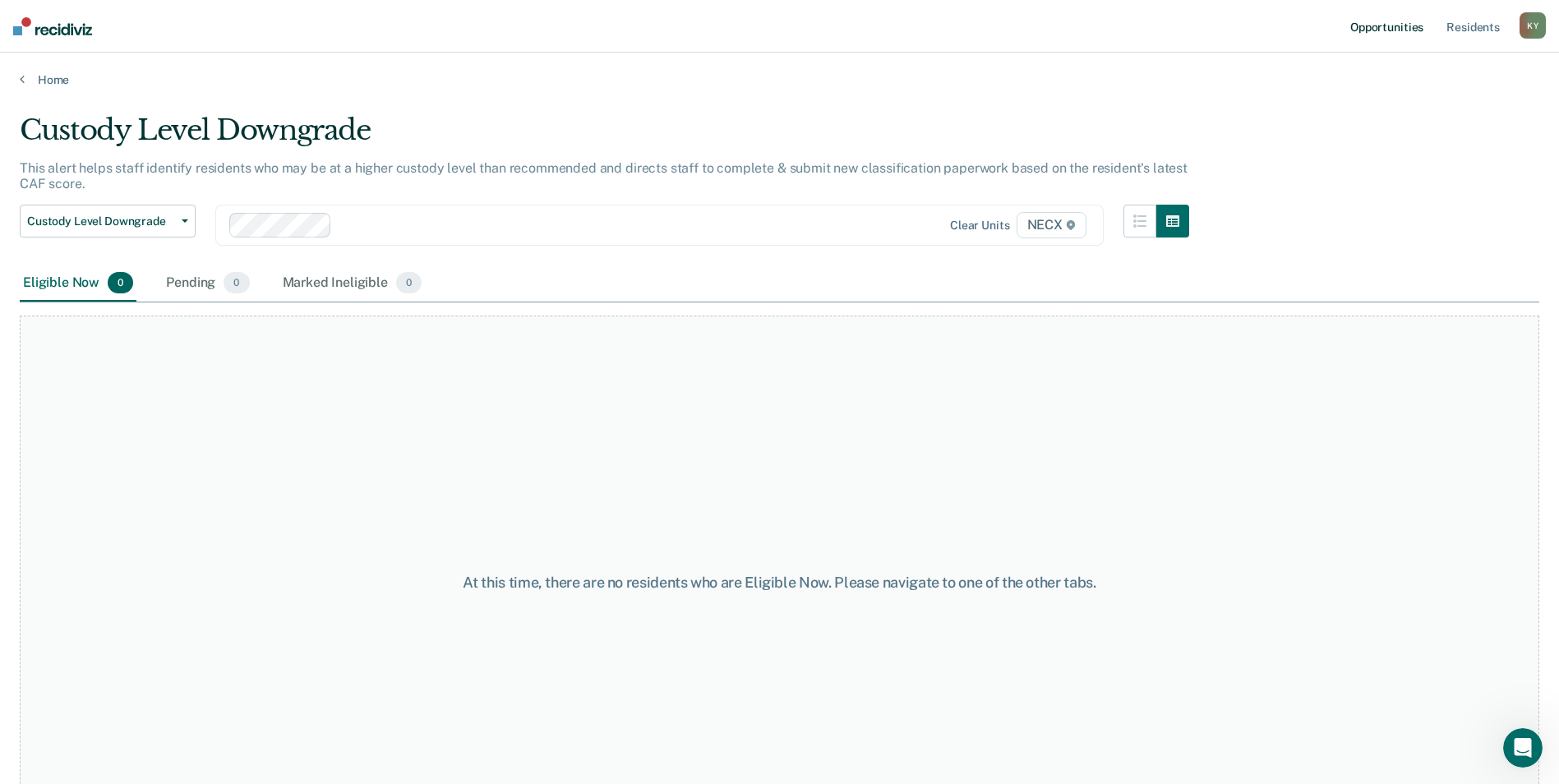
click at [1387, 25] on link "Opportunities" at bounding box center [1387, 26] width 80 height 52
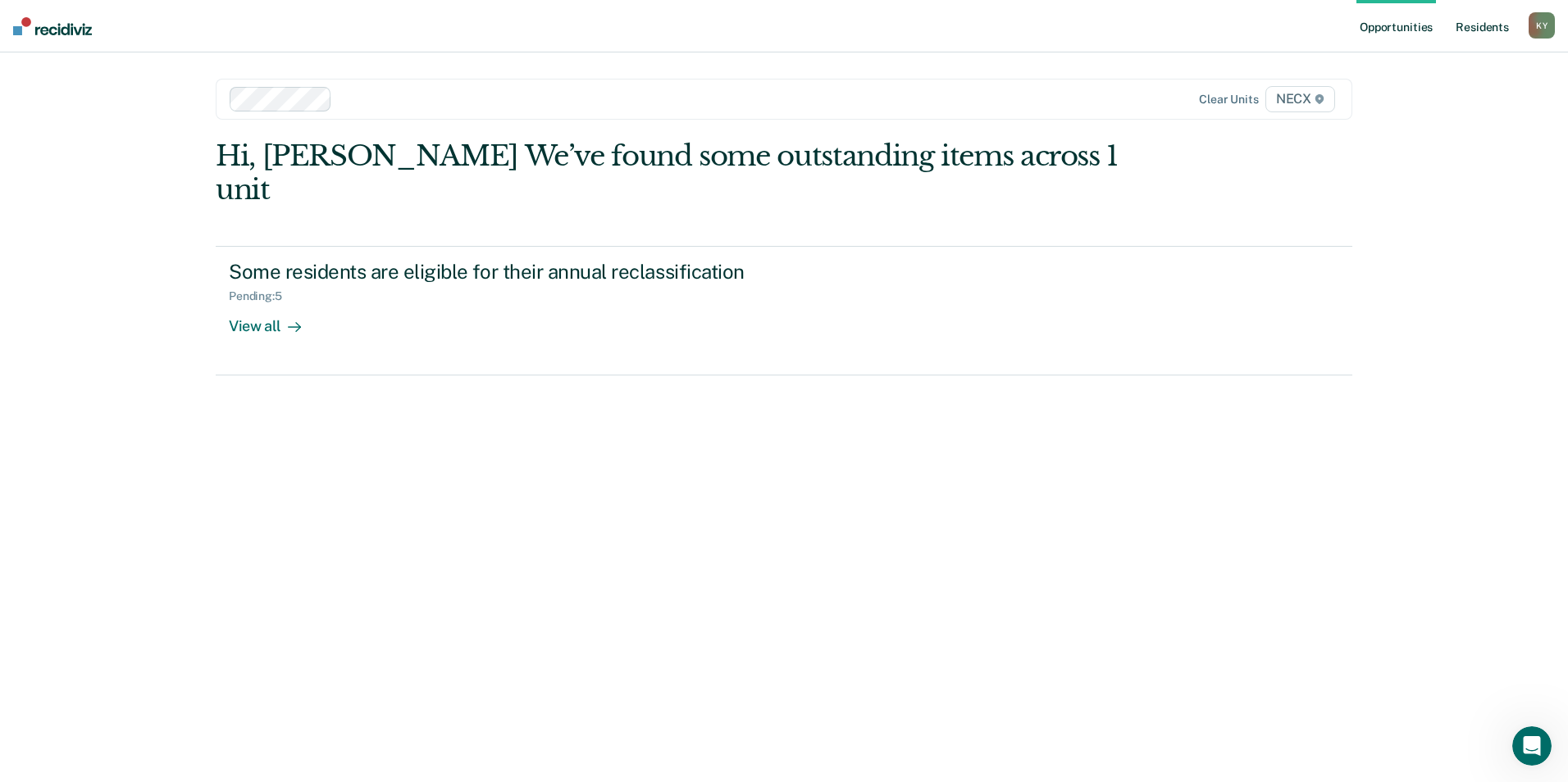
click at [1491, 26] on link "Resident s" at bounding box center [1482, 26] width 60 height 52
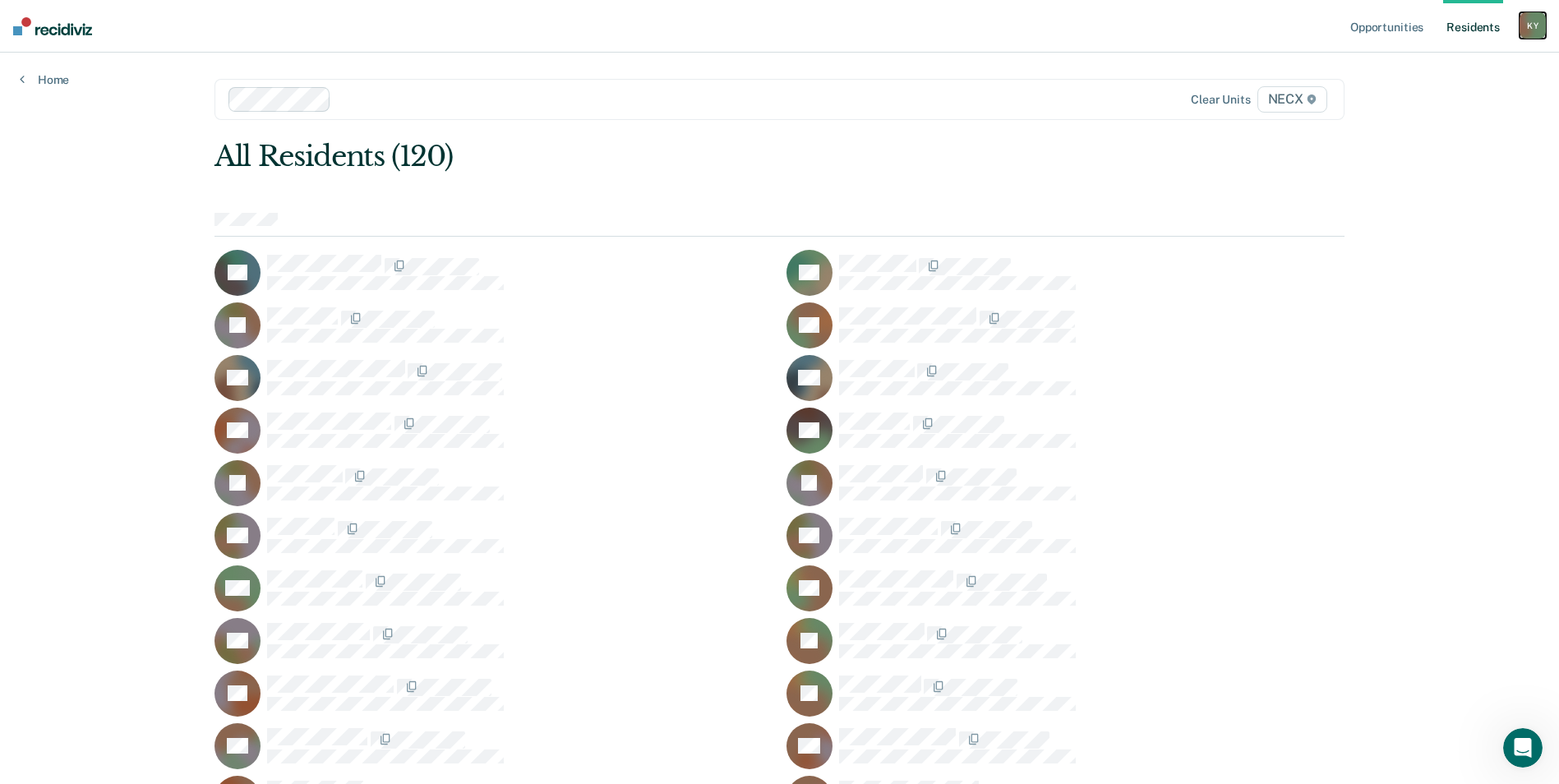
click at [1534, 23] on div "K Y" at bounding box center [1533, 25] width 26 height 26
click at [1425, 107] on link "Log Out" at bounding box center [1467, 108] width 132 height 14
